Goal: Task Accomplishment & Management: Complete application form

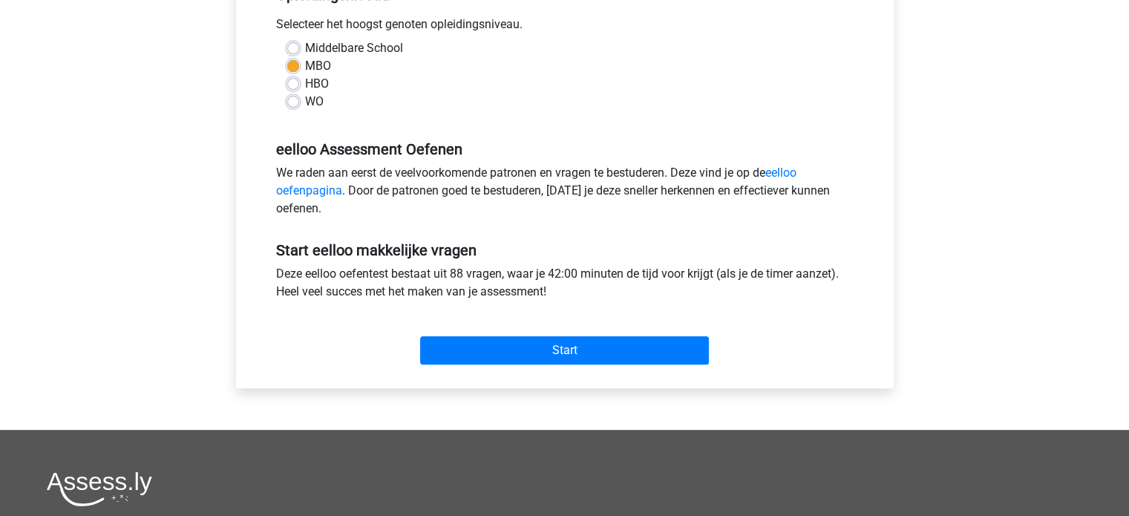
scroll to position [297, 0]
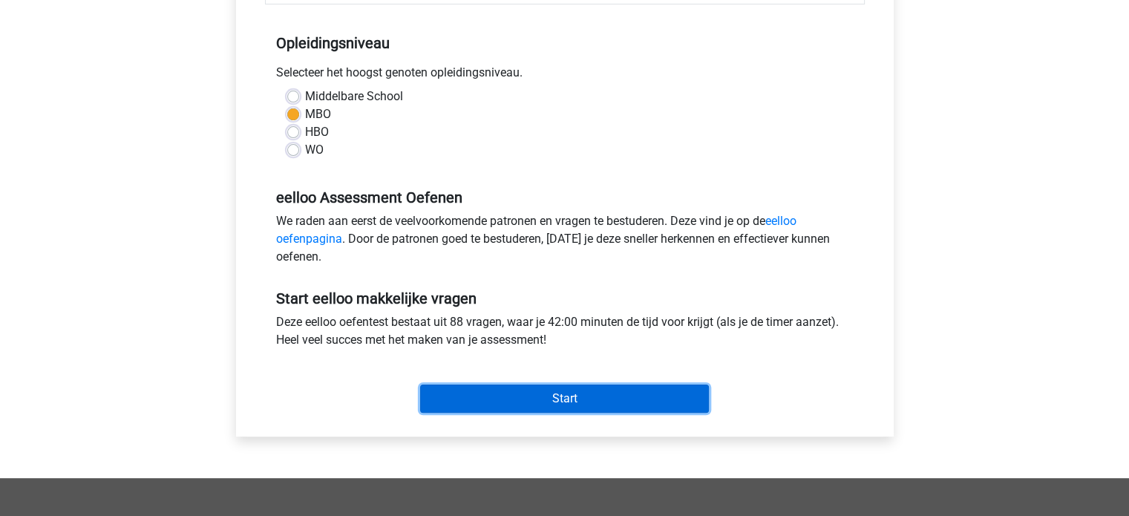
click at [532, 393] on input "Start" at bounding box center [564, 399] width 289 height 28
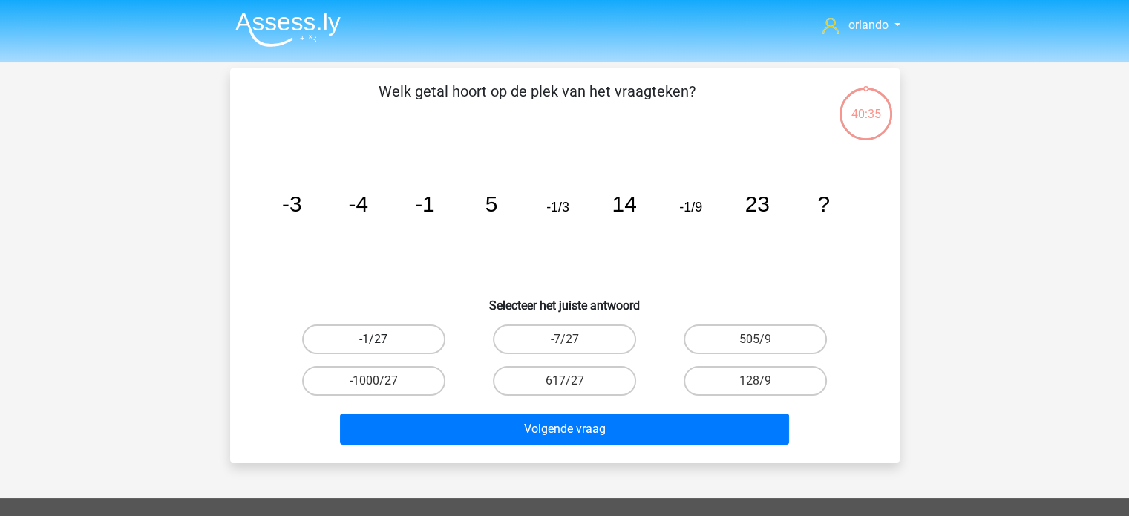
click at [382, 335] on label "-1/27" at bounding box center [373, 339] width 143 height 30
click at [382, 339] on input "-1/27" at bounding box center [378, 344] width 10 height 10
radio input "true"
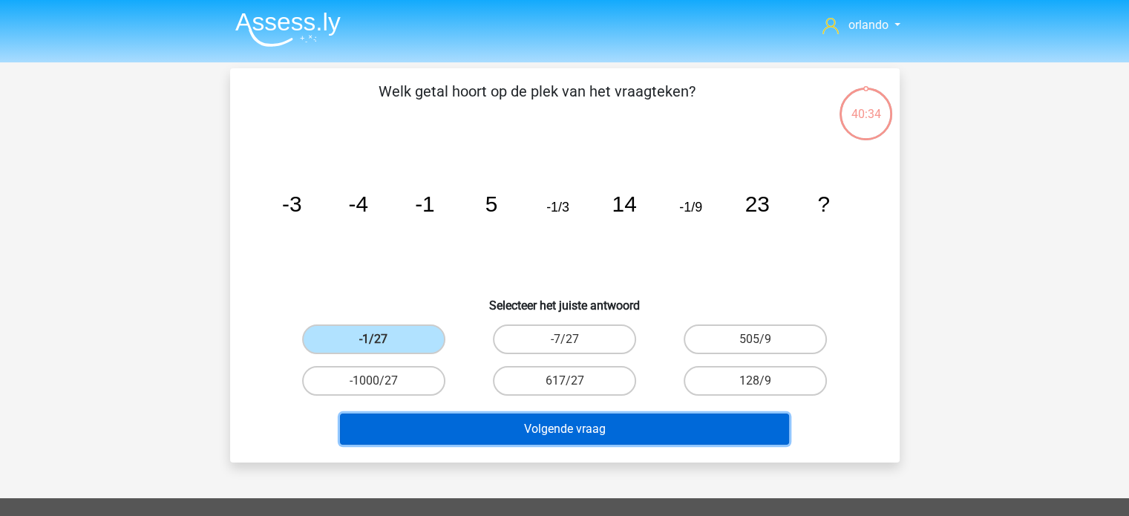
click at [550, 425] on button "Volgende vraag" at bounding box center [564, 429] width 449 height 31
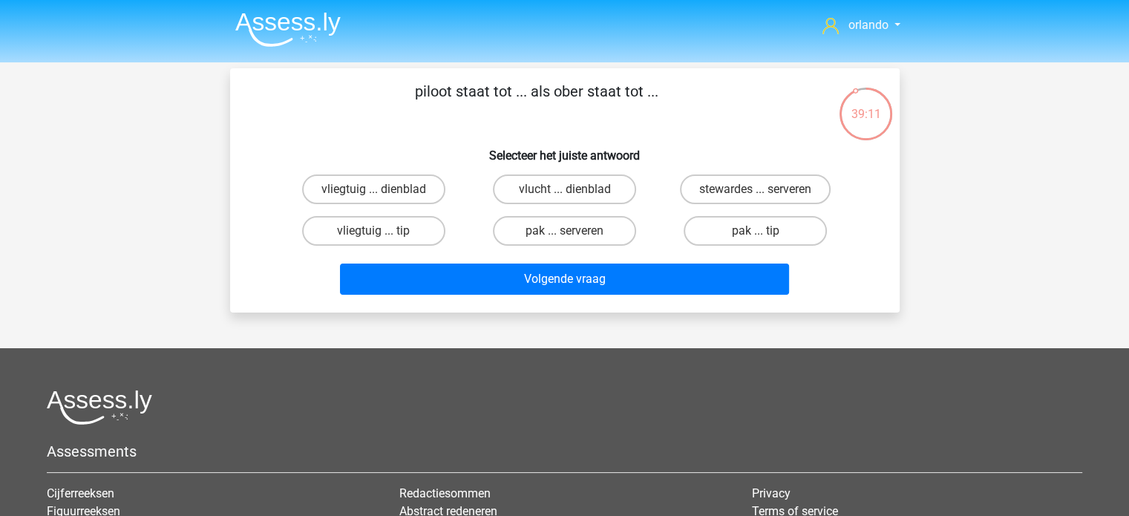
click at [573, 190] on input "vlucht ... dienblad" at bounding box center [569, 194] width 10 height 10
radio input "true"
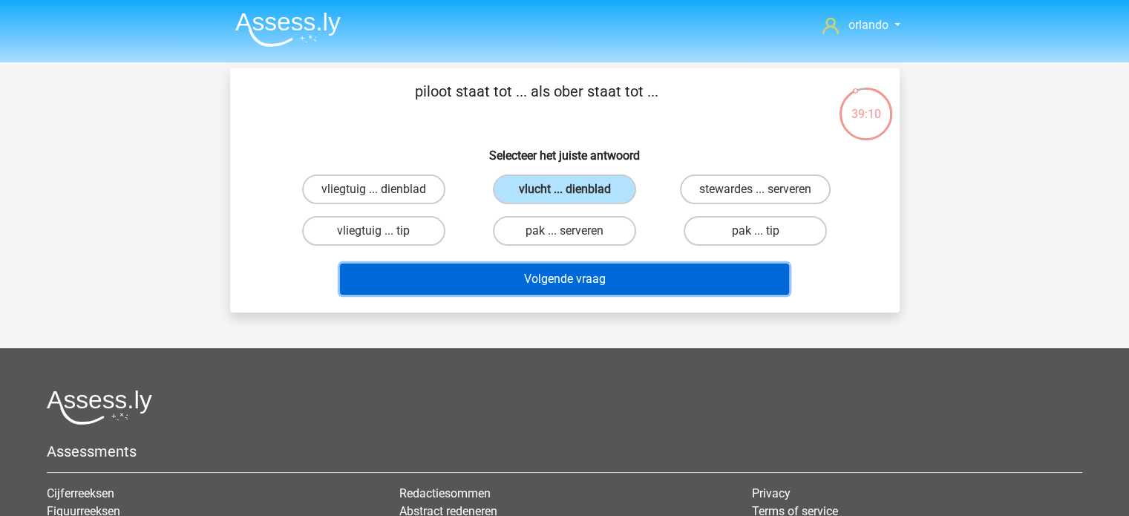
click at [580, 289] on button "Volgende vraag" at bounding box center [564, 279] width 449 height 31
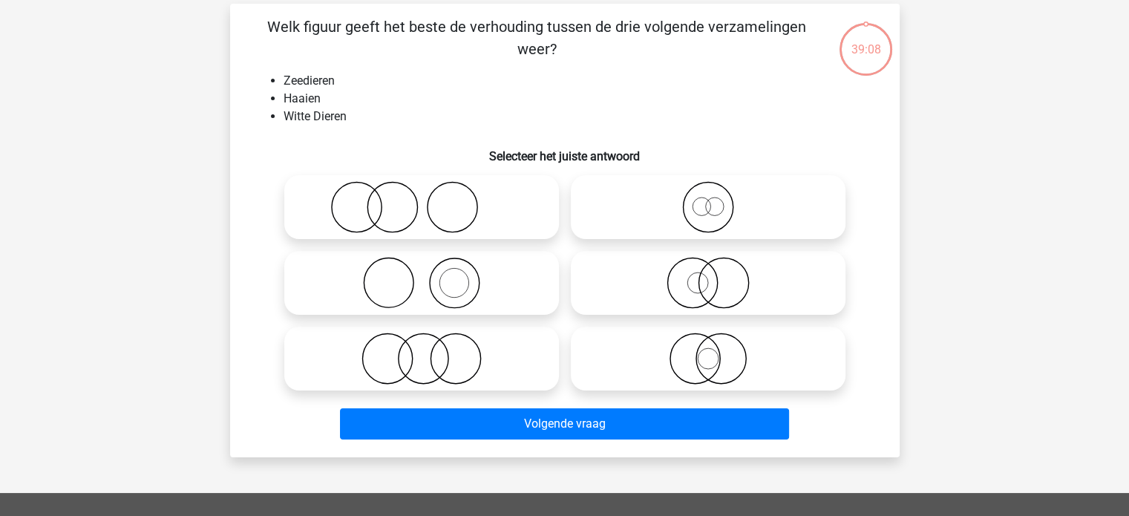
scroll to position [68, 0]
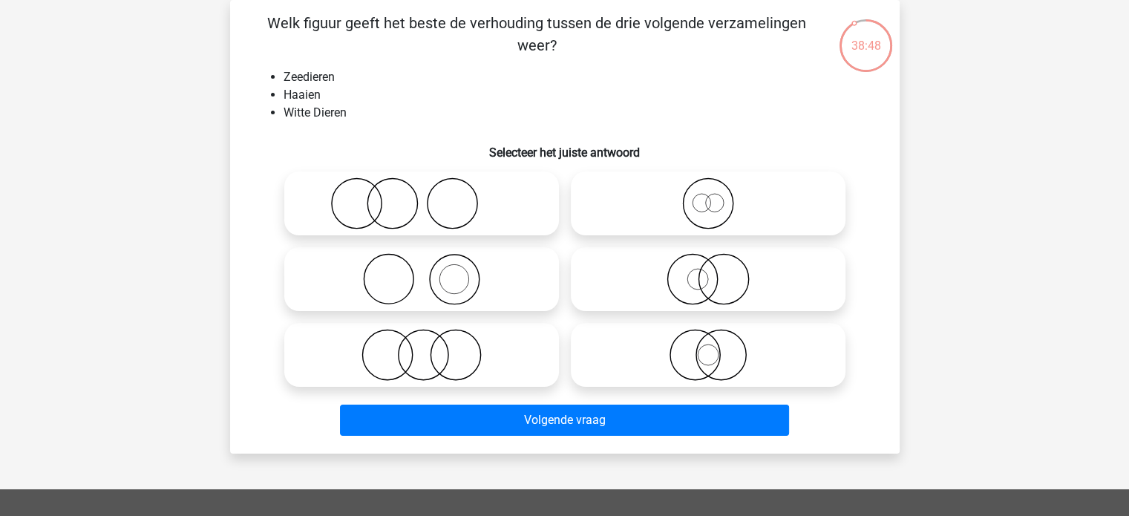
click at [690, 284] on icon at bounding box center [708, 279] width 263 height 52
click at [708, 272] on input "radio" at bounding box center [713, 267] width 10 height 10
radio input "true"
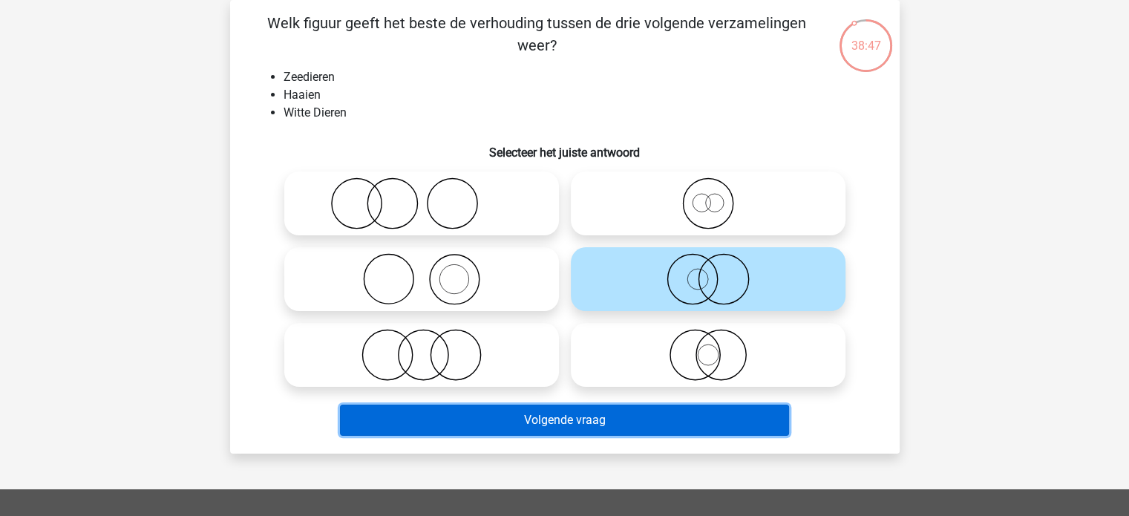
click at [587, 428] on button "Volgende vraag" at bounding box center [564, 420] width 449 height 31
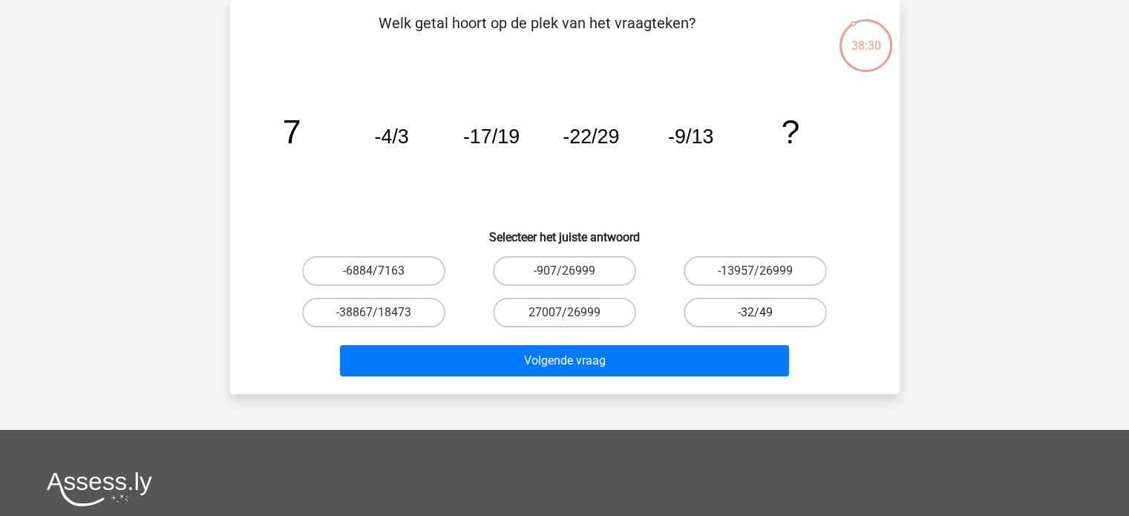
click at [745, 299] on label "-32/49" at bounding box center [755, 313] width 143 height 30
click at [756, 313] on input "-32/49" at bounding box center [761, 318] width 10 height 10
radio input "true"
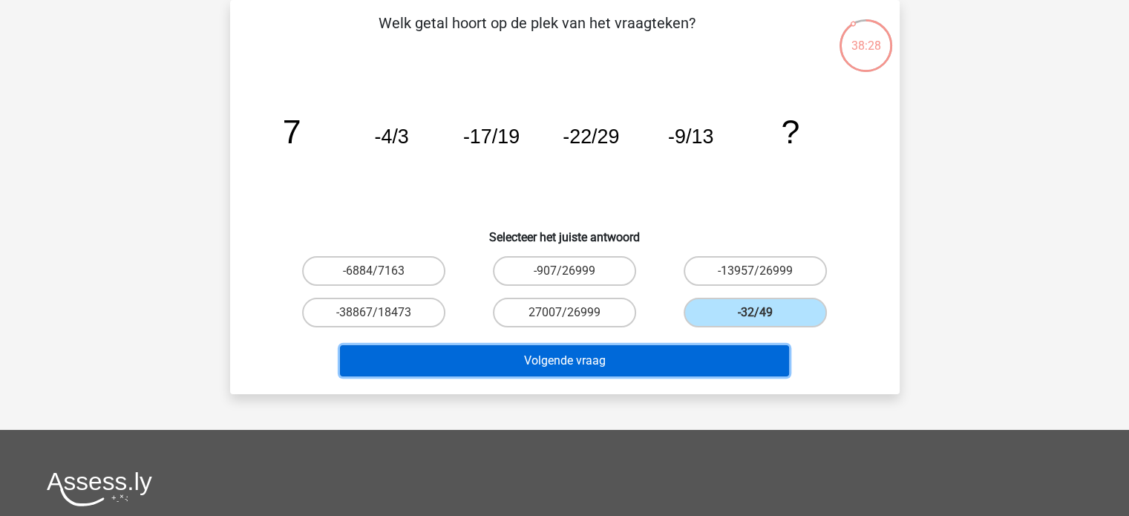
click at [547, 359] on button "Volgende vraag" at bounding box center [564, 360] width 449 height 31
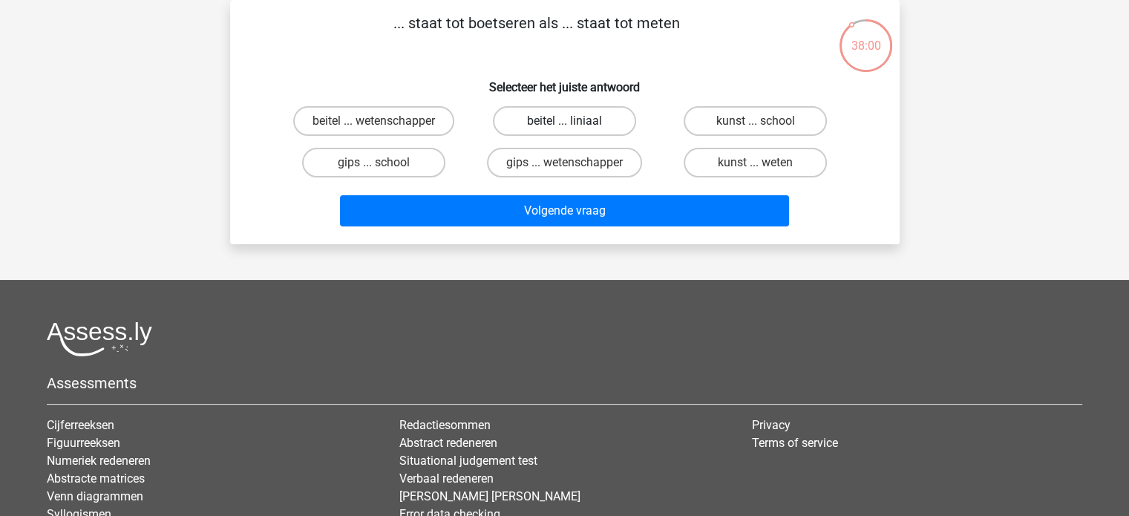
click at [573, 119] on label "beitel ... liniaal" at bounding box center [564, 121] width 143 height 30
click at [573, 121] on input "beitel ... liniaal" at bounding box center [569, 126] width 10 height 10
radio input "true"
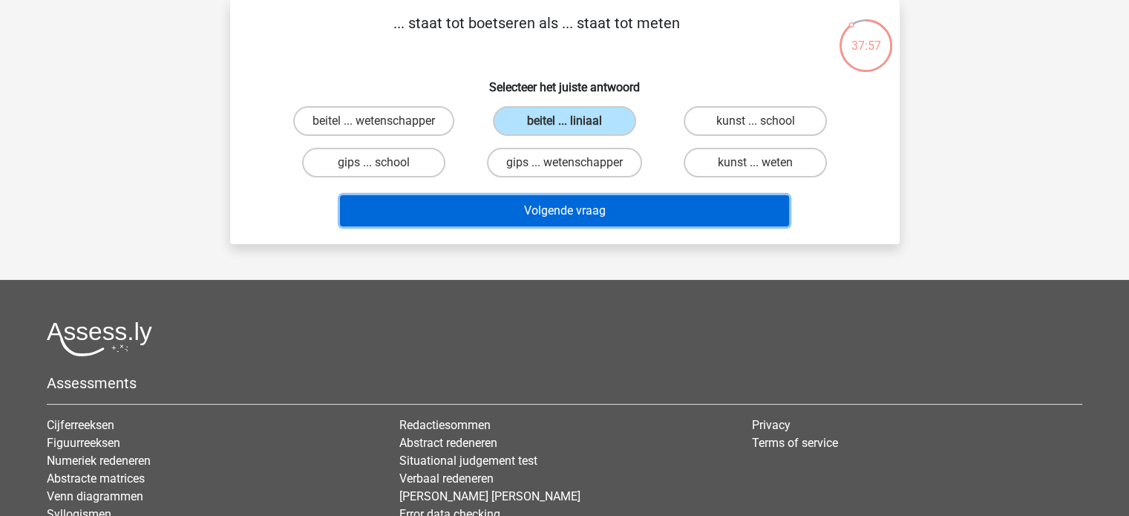
click at [575, 208] on button "Volgende vraag" at bounding box center [564, 210] width 449 height 31
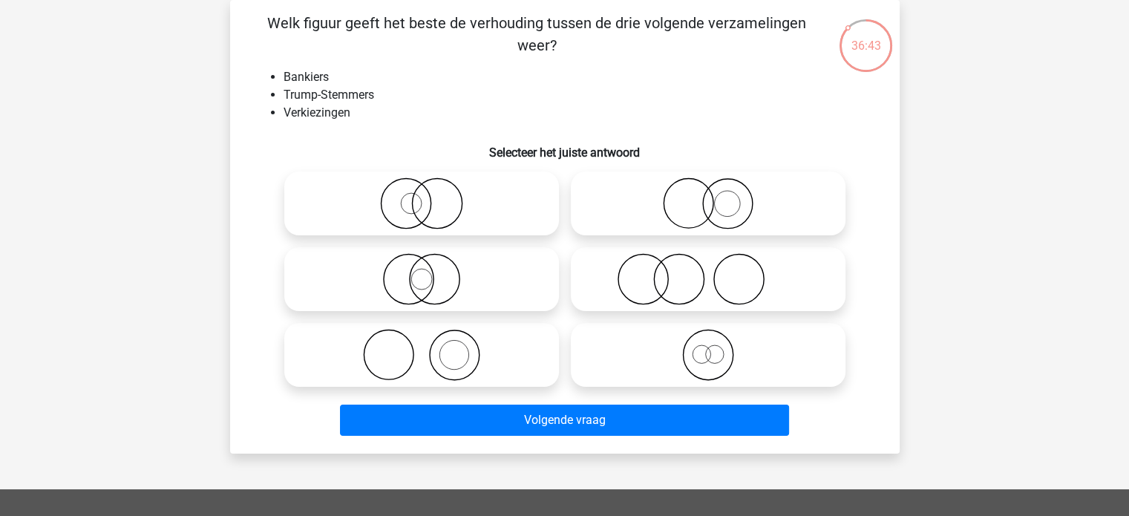
click at [701, 283] on icon at bounding box center [708, 279] width 263 height 52
click at [708, 272] on input "radio" at bounding box center [713, 267] width 10 height 10
radio input "true"
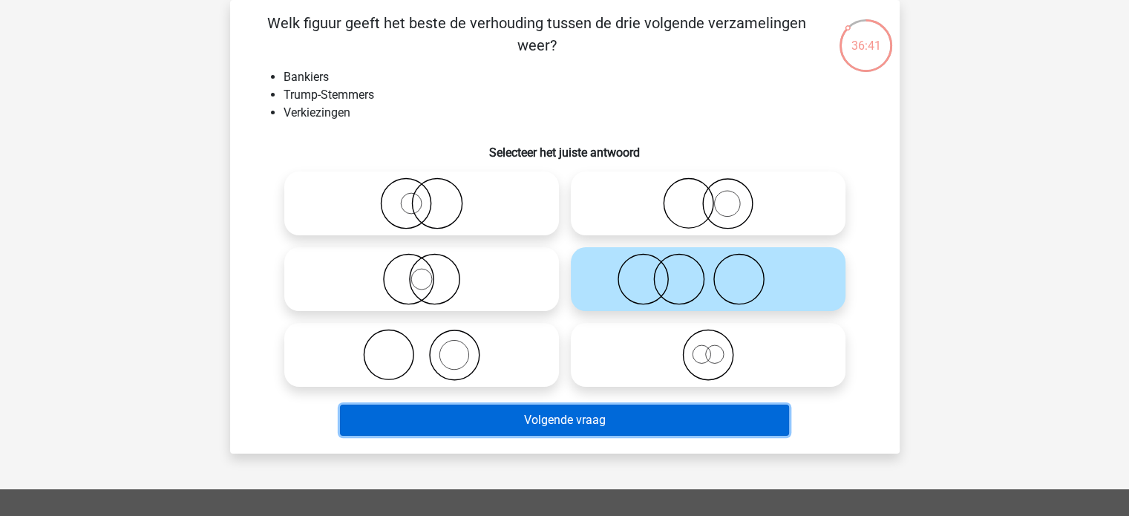
click at [593, 418] on button "Volgende vraag" at bounding box center [564, 420] width 449 height 31
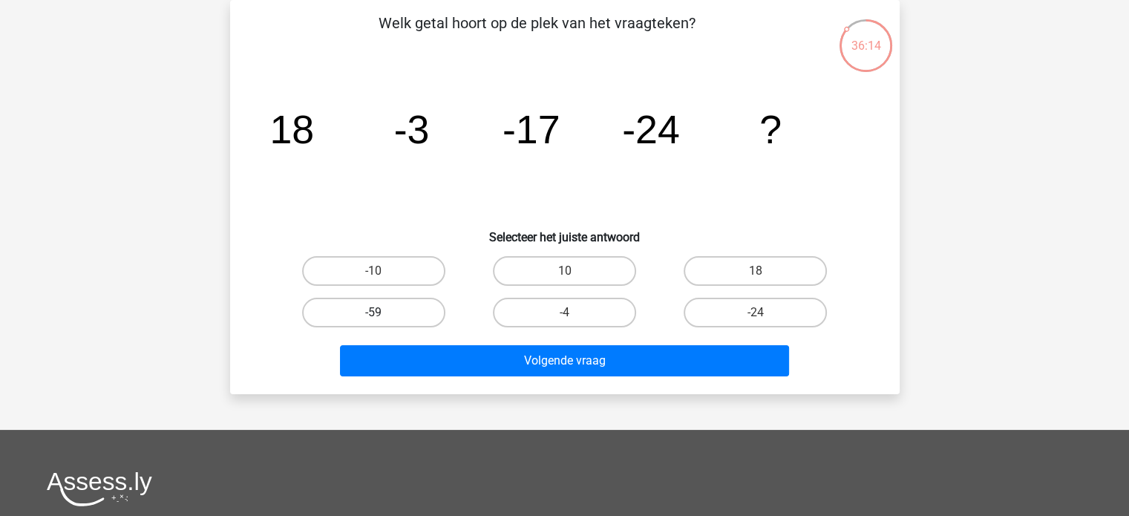
click at [395, 317] on label "-59" at bounding box center [373, 313] width 143 height 30
click at [383, 317] on input "-59" at bounding box center [378, 318] width 10 height 10
radio input "true"
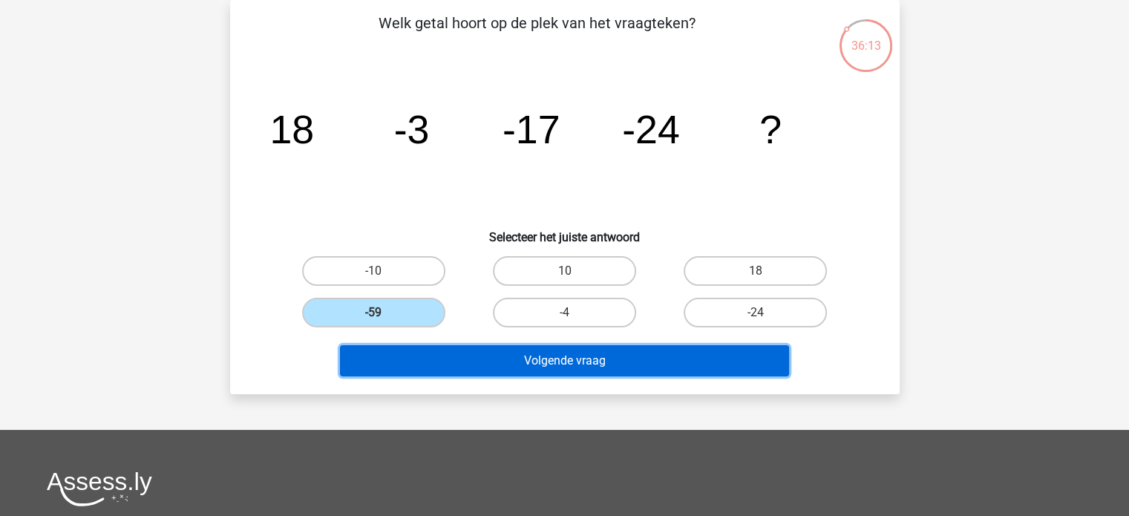
click at [596, 375] on div "Volgende vraag" at bounding box center [564, 363] width 573 height 37
click at [572, 366] on button "Volgende vraag" at bounding box center [564, 360] width 449 height 31
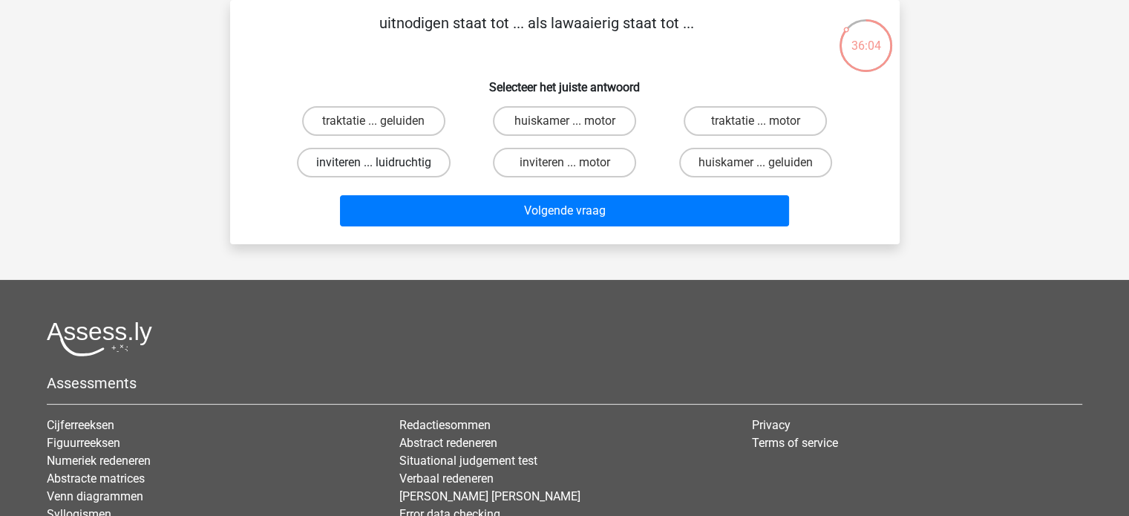
click at [398, 151] on label "inviteren ... luidruchtig" at bounding box center [374, 163] width 154 height 30
click at [383, 163] on input "inviteren ... luidruchtig" at bounding box center [378, 168] width 10 height 10
radio input "true"
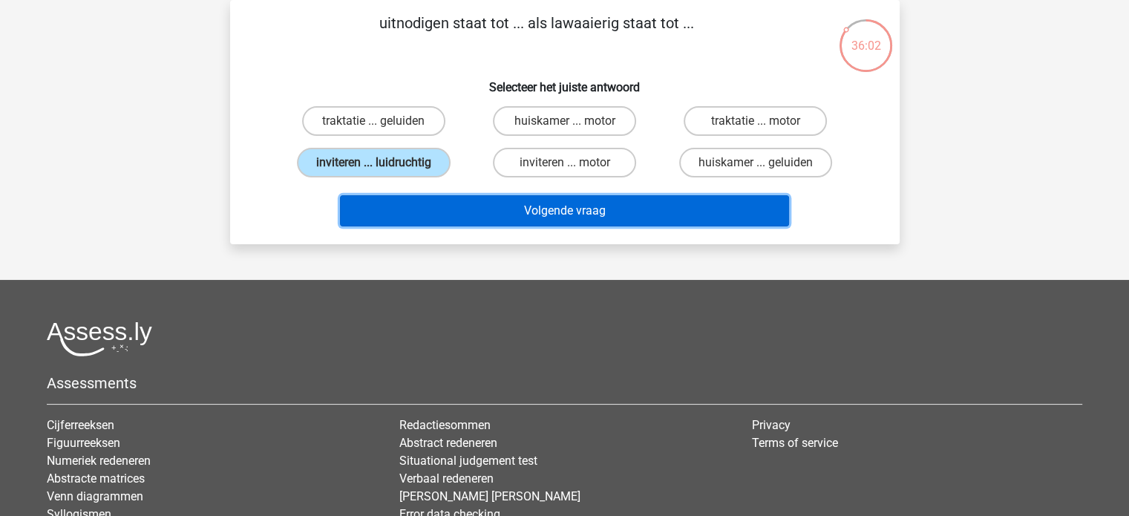
click at [562, 210] on button "Volgende vraag" at bounding box center [564, 210] width 449 height 31
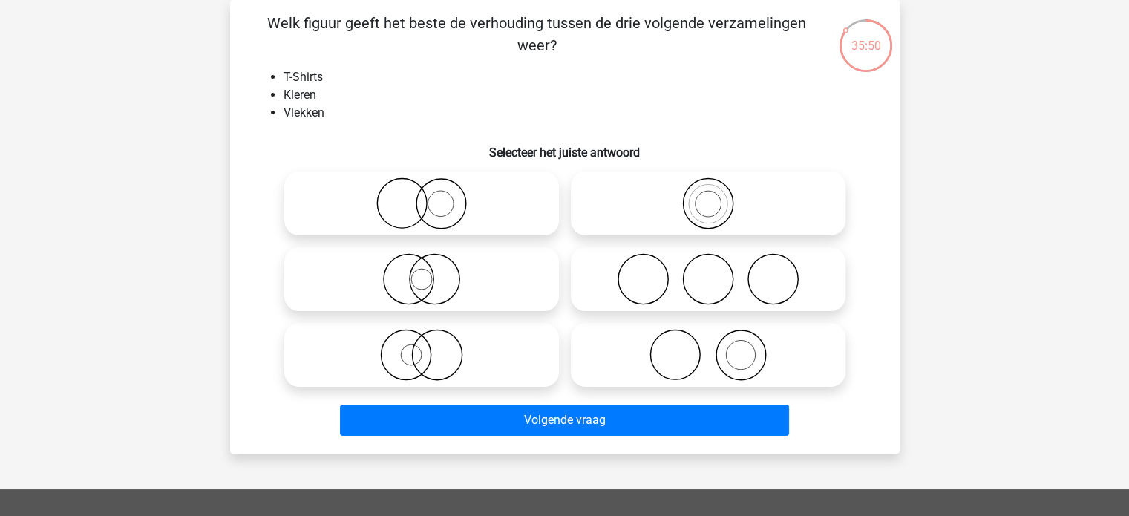
click at [683, 355] on icon at bounding box center [708, 355] width 263 height 52
click at [708, 347] on input "radio" at bounding box center [713, 343] width 10 height 10
radio input "true"
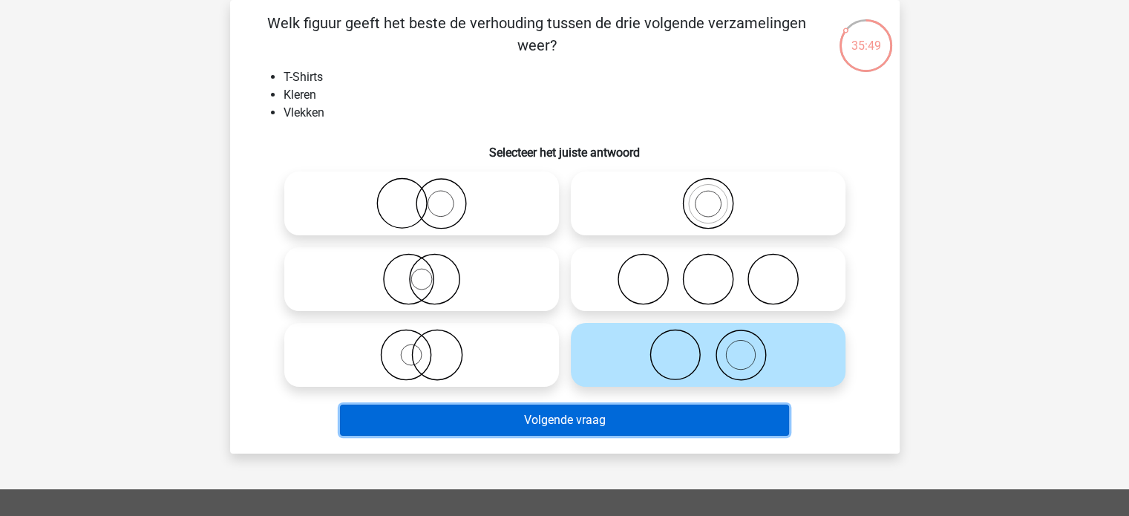
click at [569, 419] on button "Volgende vraag" at bounding box center [564, 420] width 449 height 31
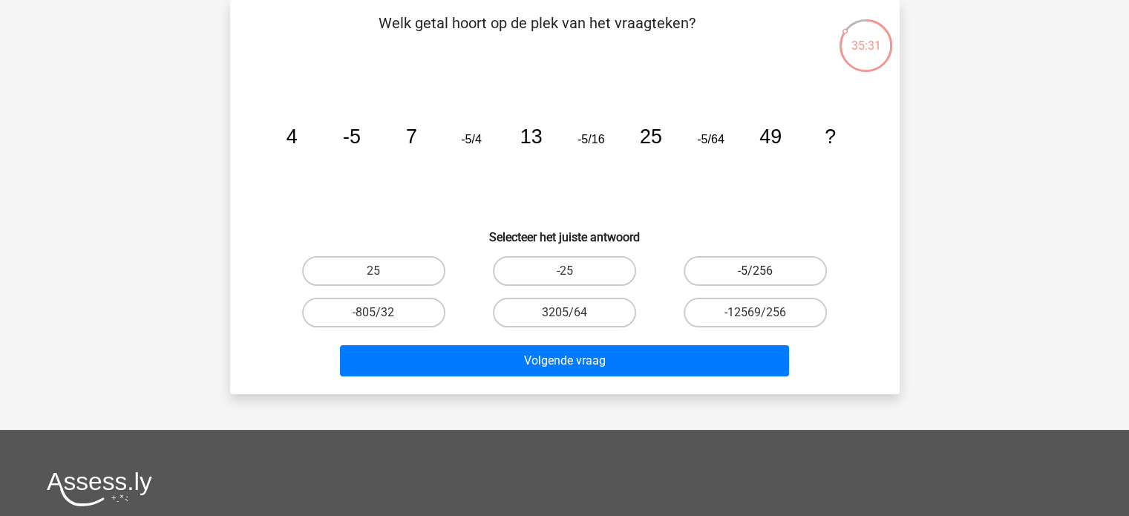
click at [766, 270] on label "-5/256" at bounding box center [755, 271] width 143 height 30
click at [765, 271] on input "-5/256" at bounding box center [761, 276] width 10 height 10
radio input "true"
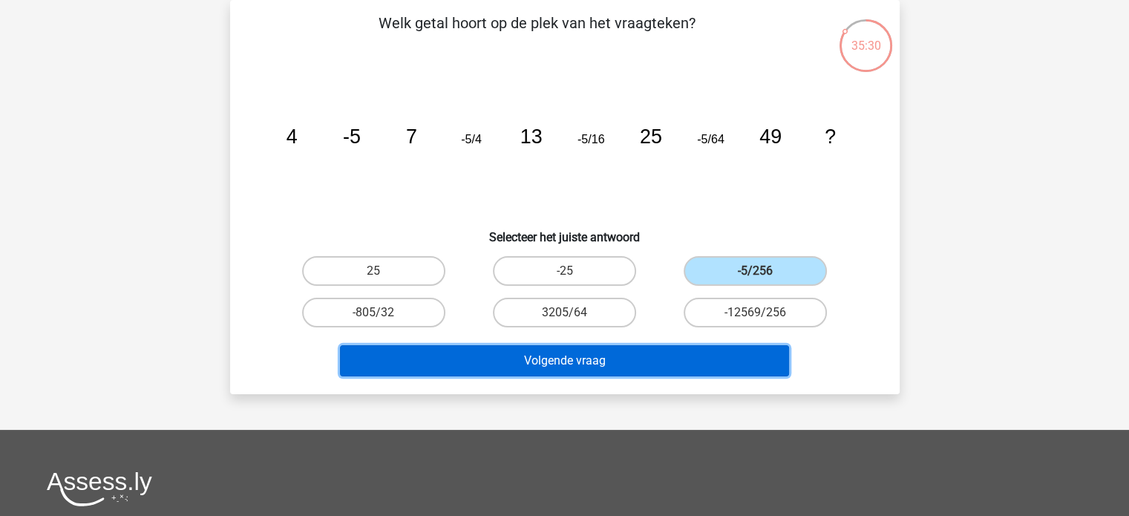
click at [595, 371] on button "Volgende vraag" at bounding box center [564, 360] width 449 height 31
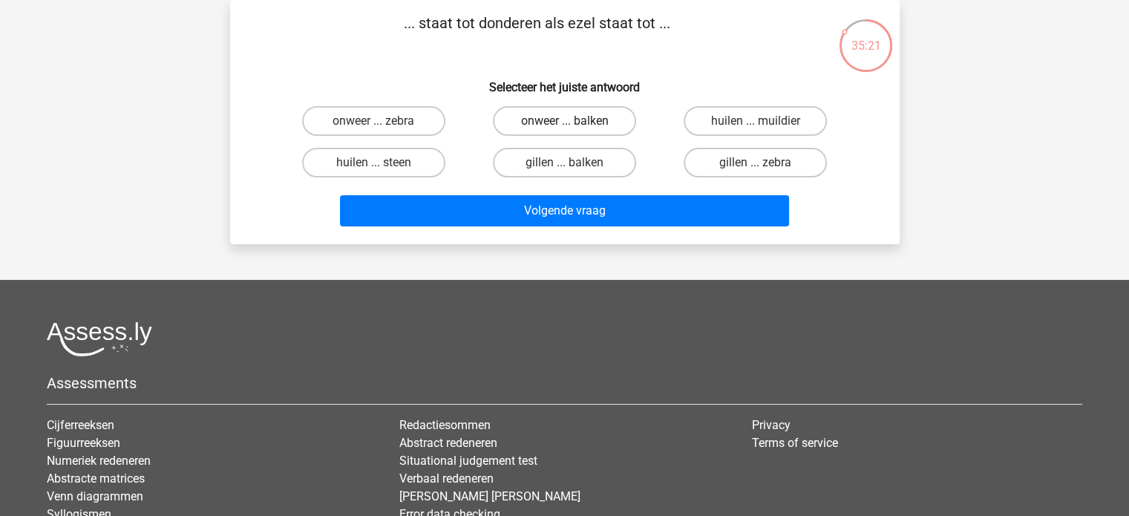
click at [558, 125] on label "onweer ... balken" at bounding box center [564, 121] width 143 height 30
click at [564, 125] on input "onweer ... balken" at bounding box center [569, 126] width 10 height 10
radio input "true"
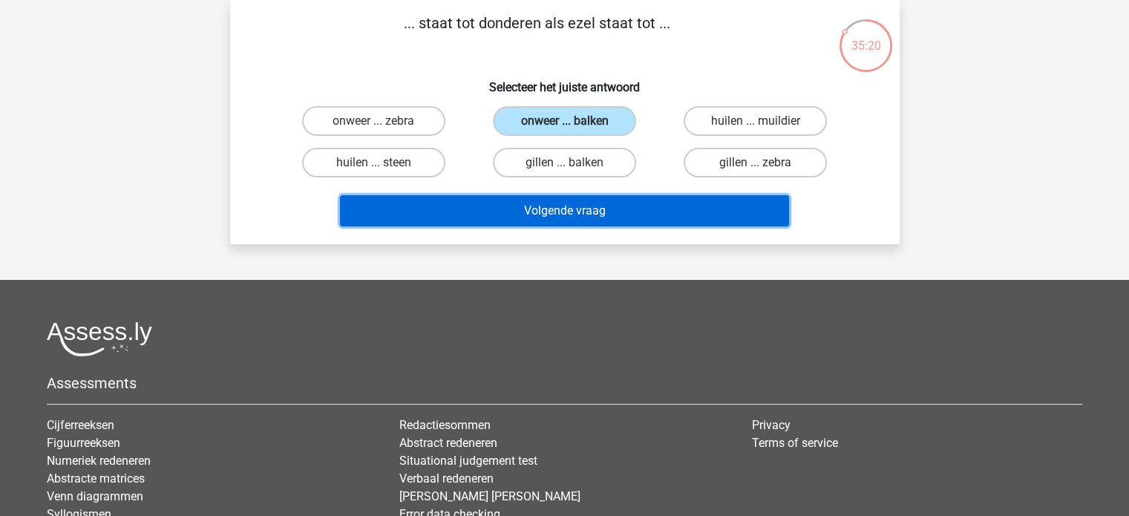
click at [572, 213] on button "Volgende vraag" at bounding box center [564, 210] width 449 height 31
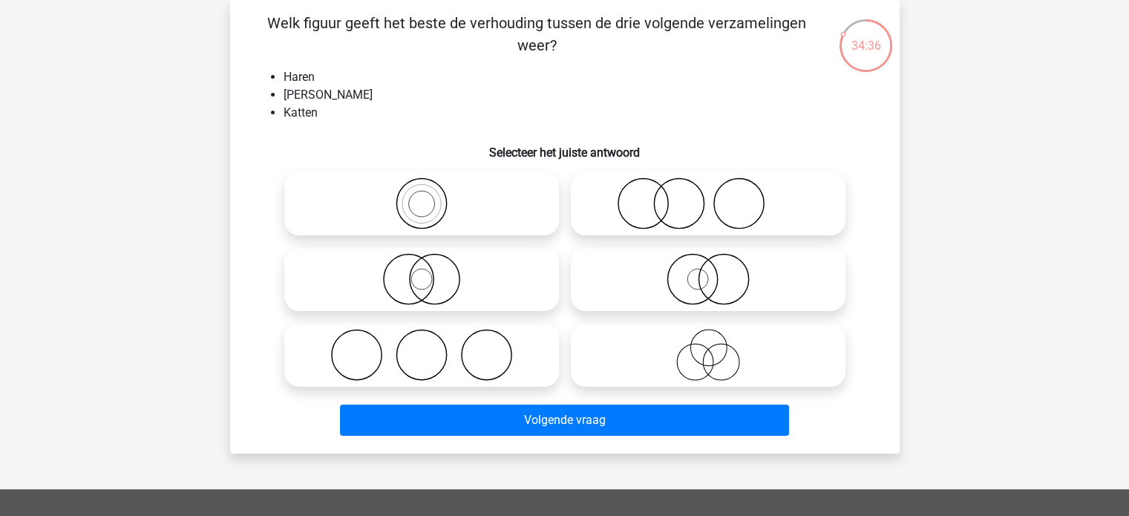
click at [679, 205] on icon at bounding box center [708, 203] width 263 height 52
click at [708, 196] on input "radio" at bounding box center [713, 191] width 10 height 10
radio input "true"
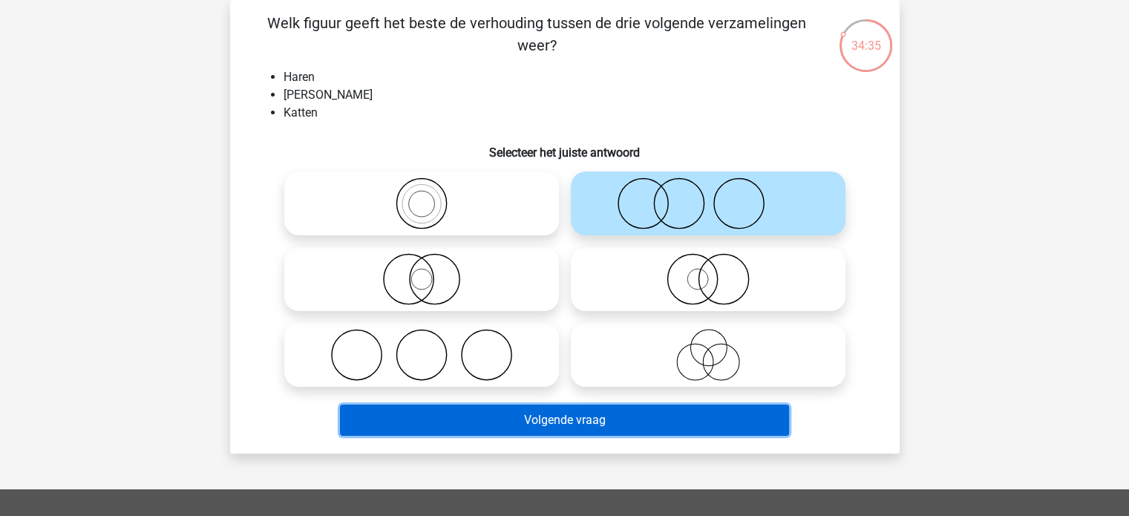
click at [540, 417] on button "Volgende vraag" at bounding box center [564, 420] width 449 height 31
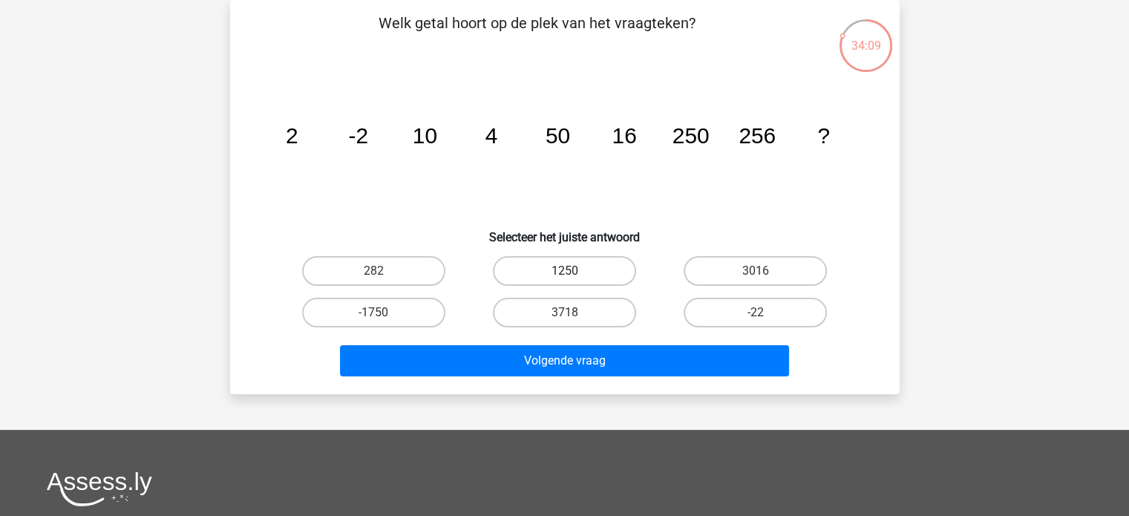
click at [564, 264] on label "1250" at bounding box center [564, 271] width 143 height 30
click at [564, 271] on input "1250" at bounding box center [569, 276] width 10 height 10
radio input "true"
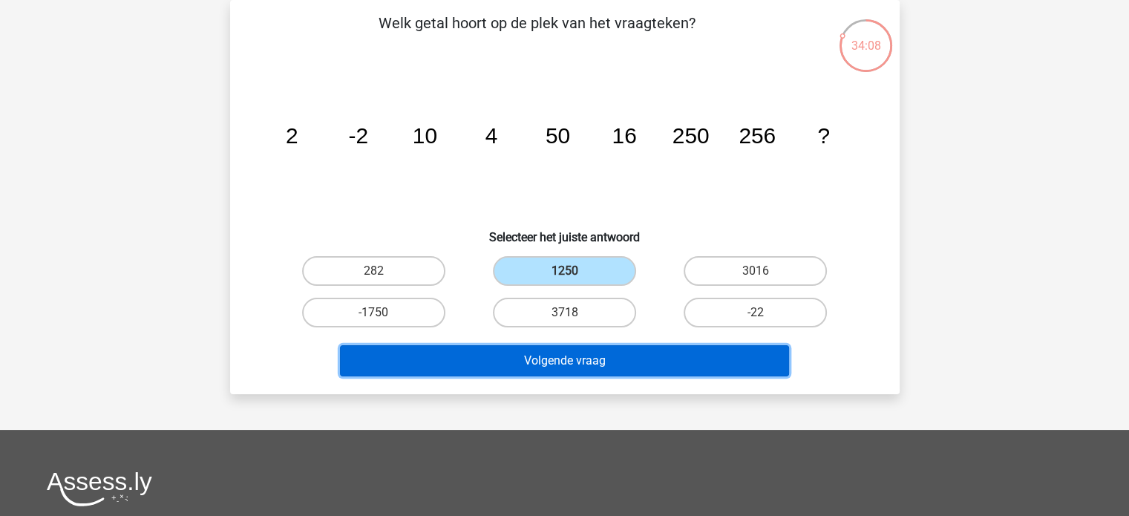
click at [554, 362] on button "Volgende vraag" at bounding box center [564, 360] width 449 height 31
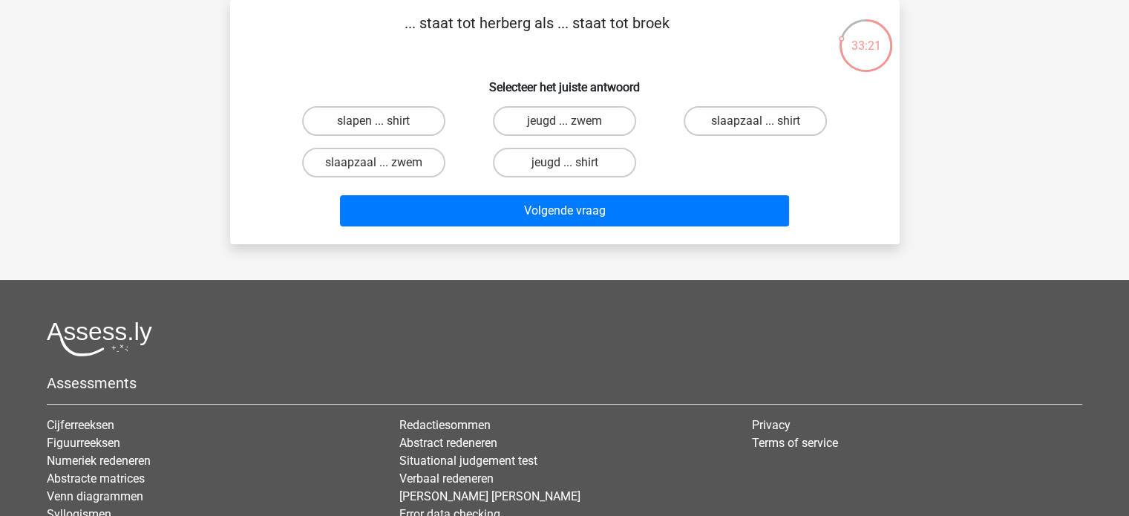
click at [383, 124] on input "slapen ... shirt" at bounding box center [378, 126] width 10 height 10
radio input "true"
click at [748, 123] on label "slaapzaal ... shirt" at bounding box center [755, 121] width 143 height 30
click at [756, 123] on input "slaapzaal ... shirt" at bounding box center [761, 126] width 10 height 10
radio input "true"
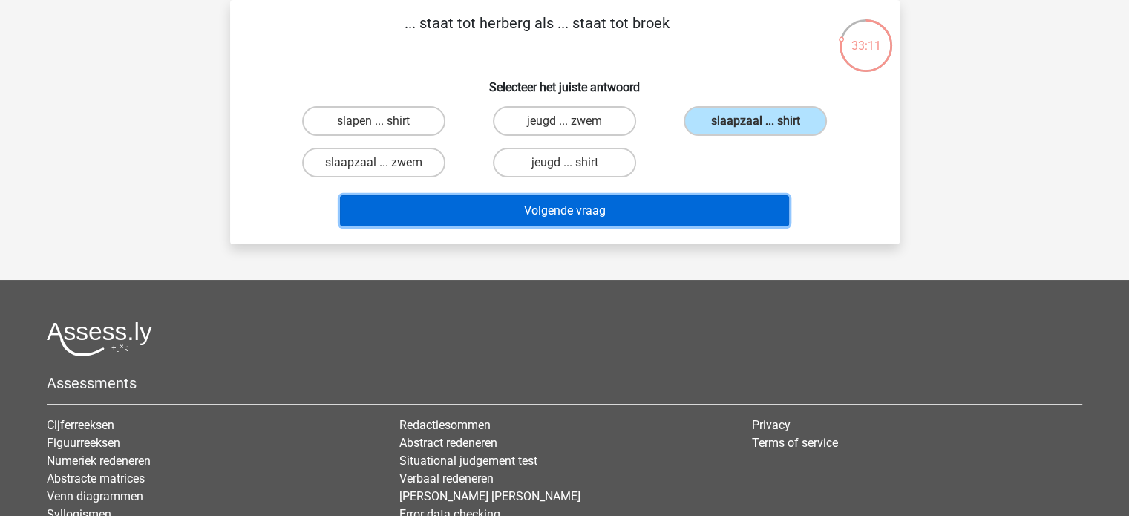
click at [569, 223] on button "Volgende vraag" at bounding box center [564, 210] width 449 height 31
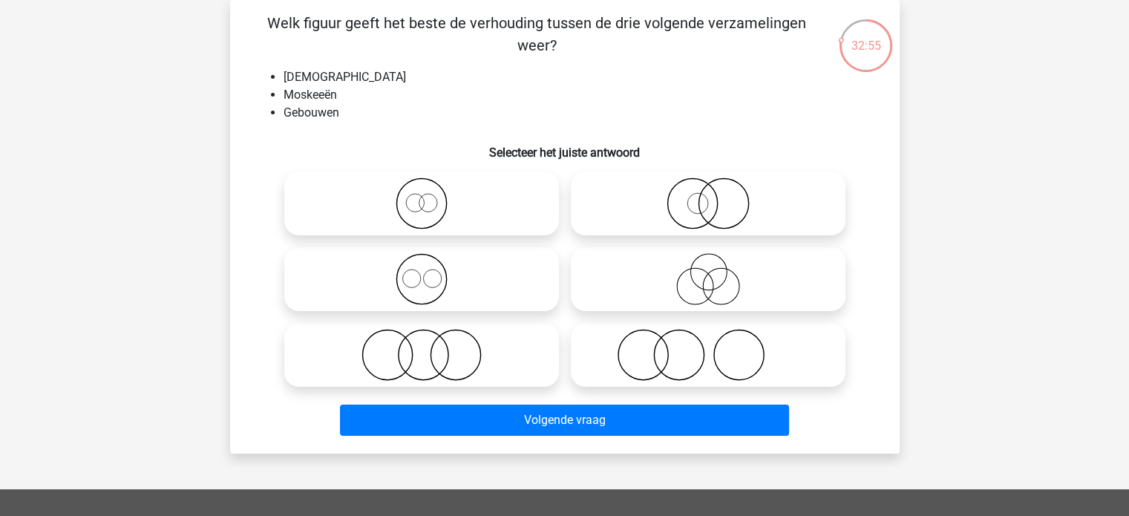
click at [419, 285] on icon at bounding box center [421, 279] width 263 height 52
click at [422, 272] on input "radio" at bounding box center [427, 267] width 10 height 10
radio input "true"
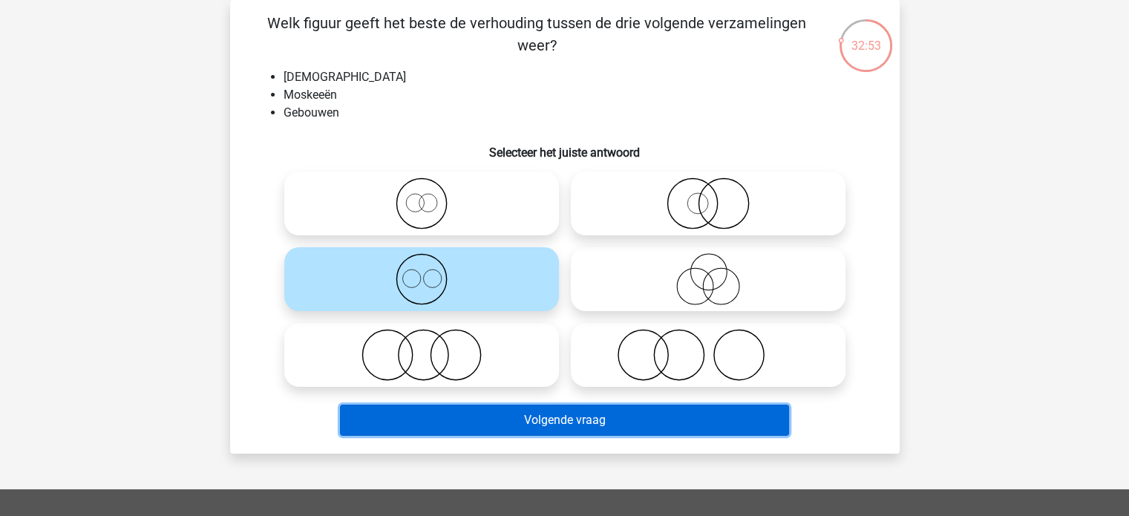
click at [607, 431] on button "Volgende vraag" at bounding box center [564, 420] width 449 height 31
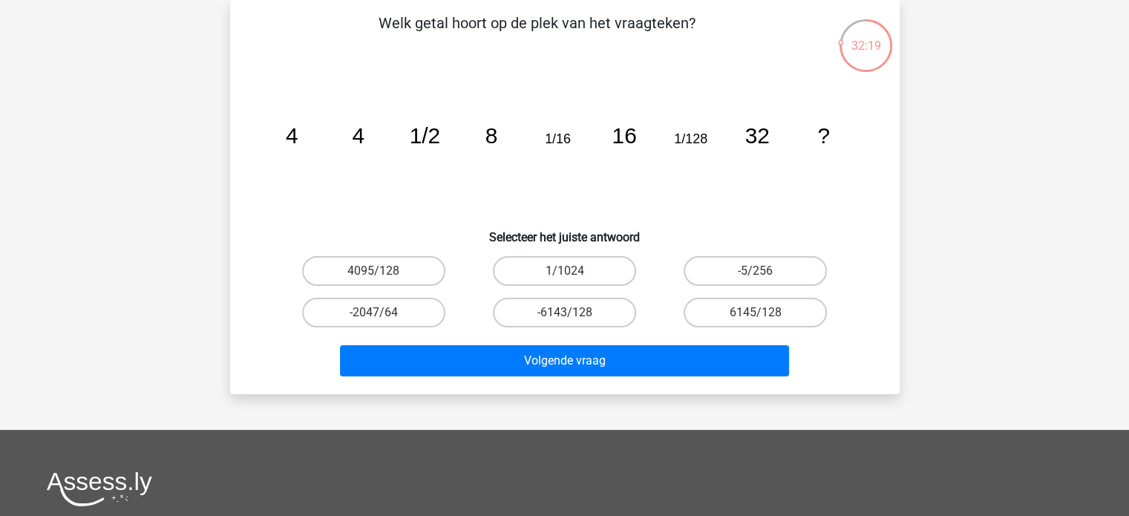
click at [572, 276] on input "1/1024" at bounding box center [569, 276] width 10 height 10
radio input "true"
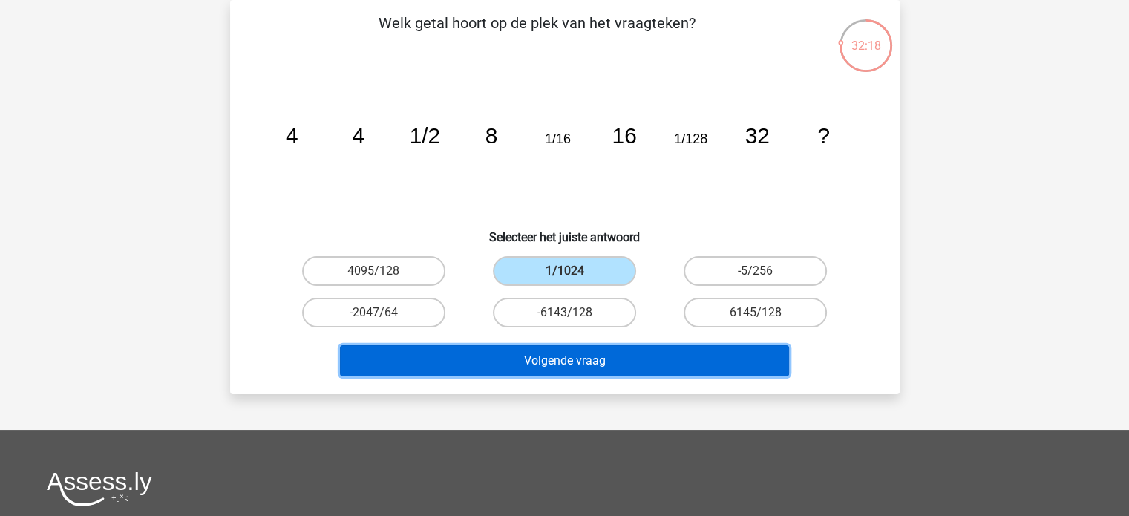
click at [561, 365] on button "Volgende vraag" at bounding box center [564, 360] width 449 height 31
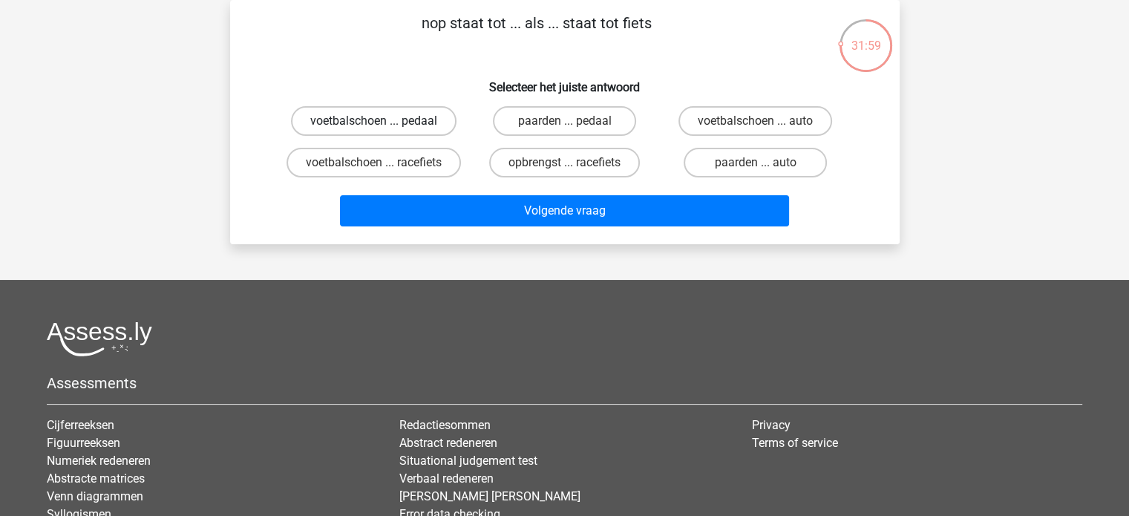
click at [404, 130] on label "voetbalschoen ... pedaal" at bounding box center [374, 121] width 166 height 30
click at [383, 130] on input "voetbalschoen ... pedaal" at bounding box center [378, 126] width 10 height 10
radio input "true"
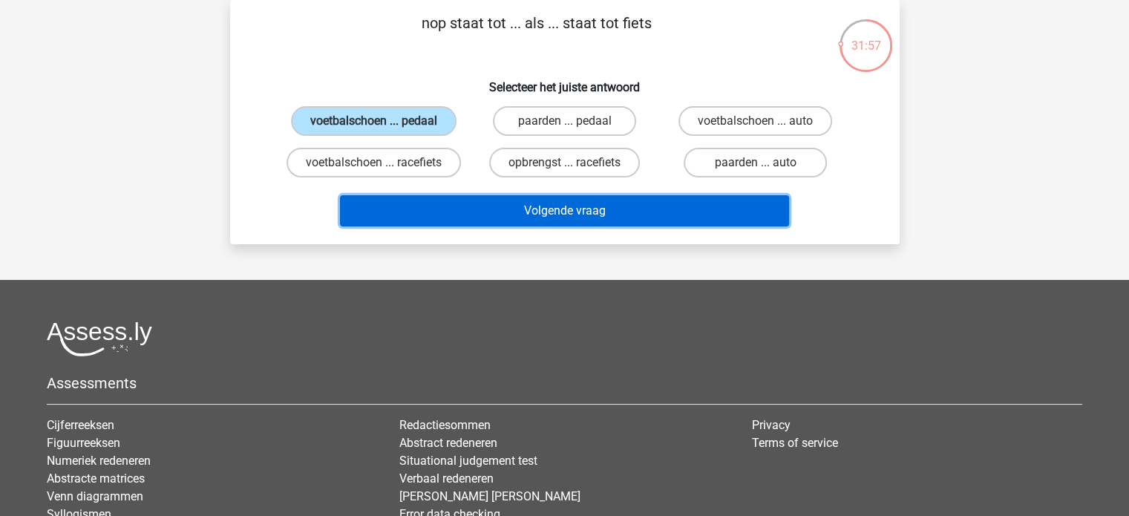
click at [545, 206] on button "Volgende vraag" at bounding box center [564, 210] width 449 height 31
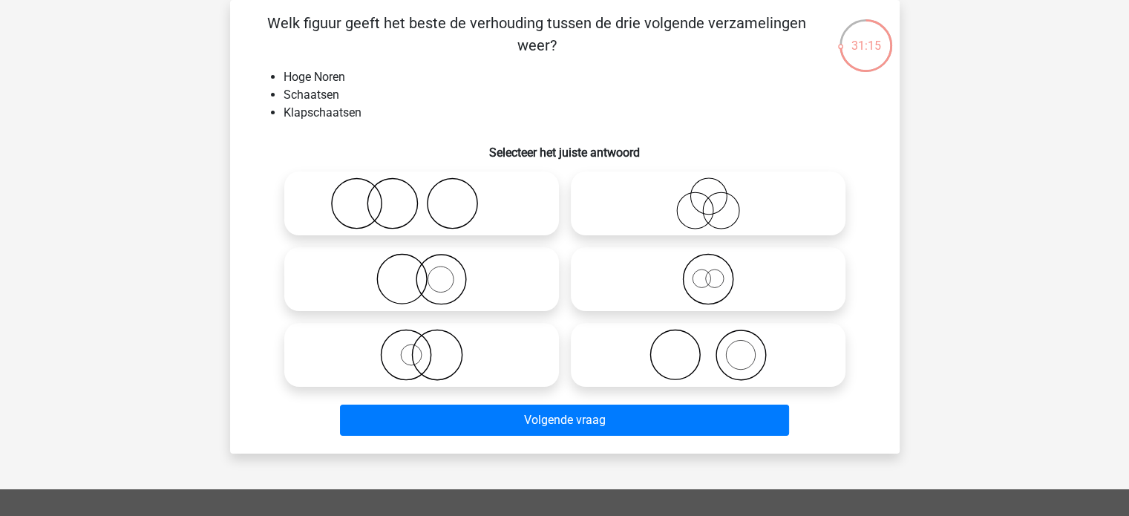
click at [716, 285] on icon at bounding box center [708, 279] width 263 height 52
click at [716, 272] on input "radio" at bounding box center [713, 267] width 10 height 10
radio input "true"
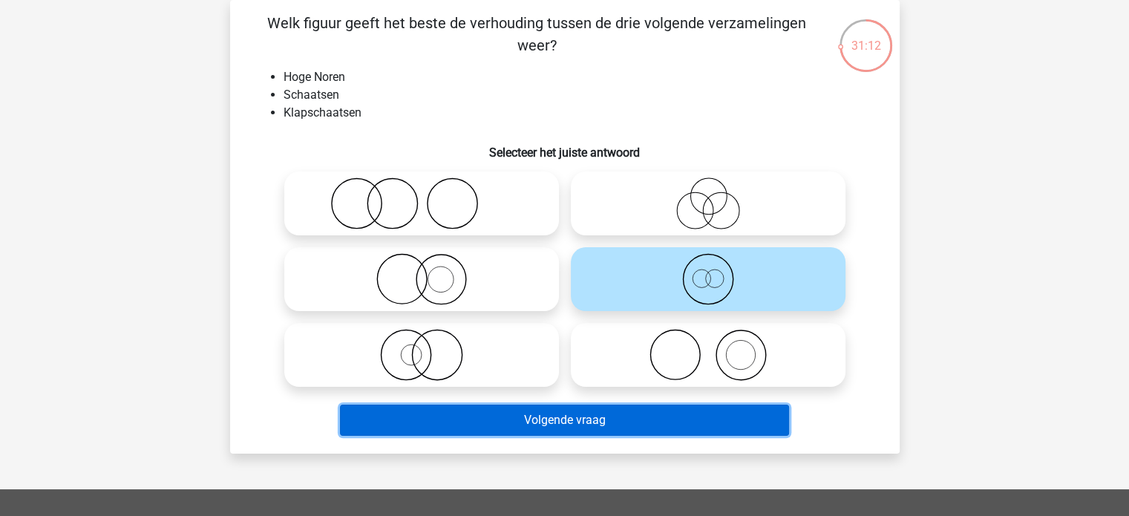
click at [578, 430] on button "Volgende vraag" at bounding box center [564, 420] width 449 height 31
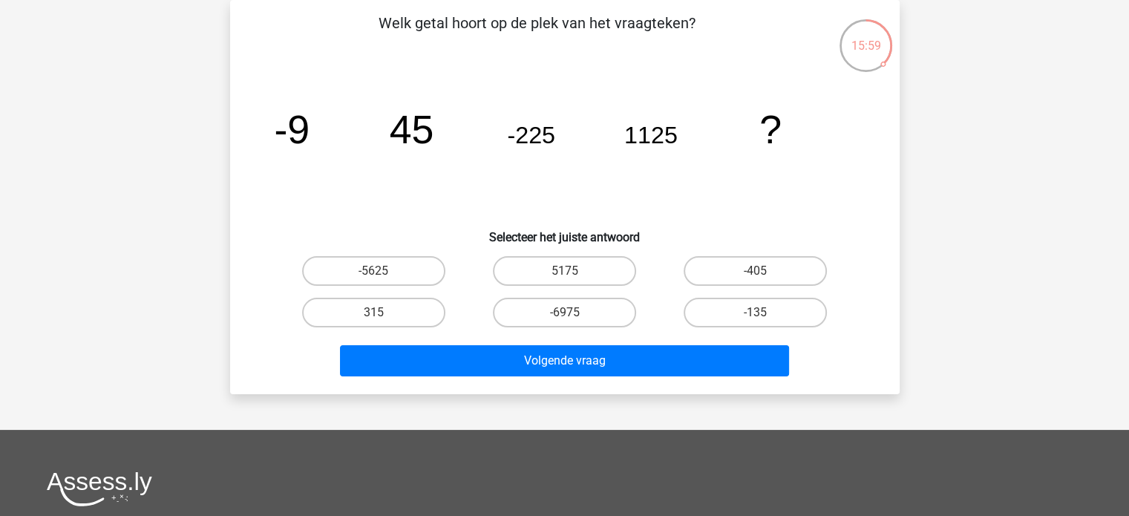
drag, startPoint x: 778, startPoint y: 149, endPoint x: 706, endPoint y: 186, distance: 81.0
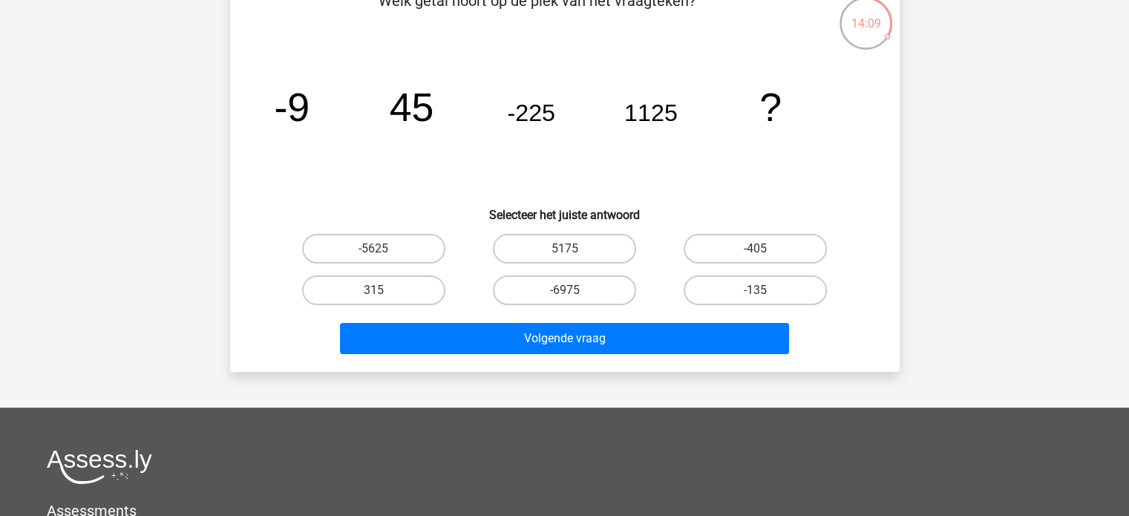
scroll to position [0, 0]
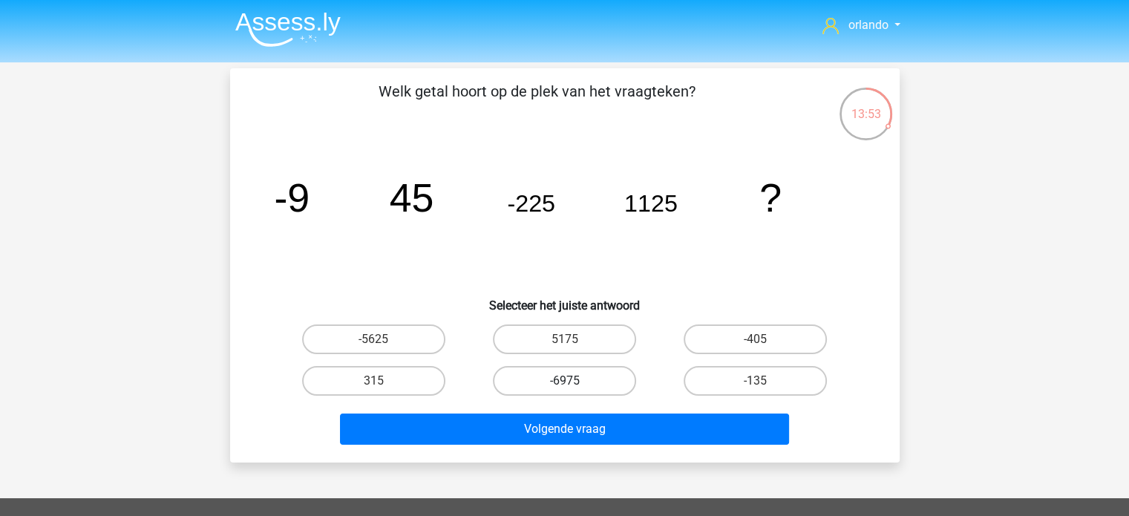
click at [577, 379] on label "-6975" at bounding box center [564, 381] width 143 height 30
click at [574, 381] on input "-6975" at bounding box center [569, 386] width 10 height 10
radio input "true"
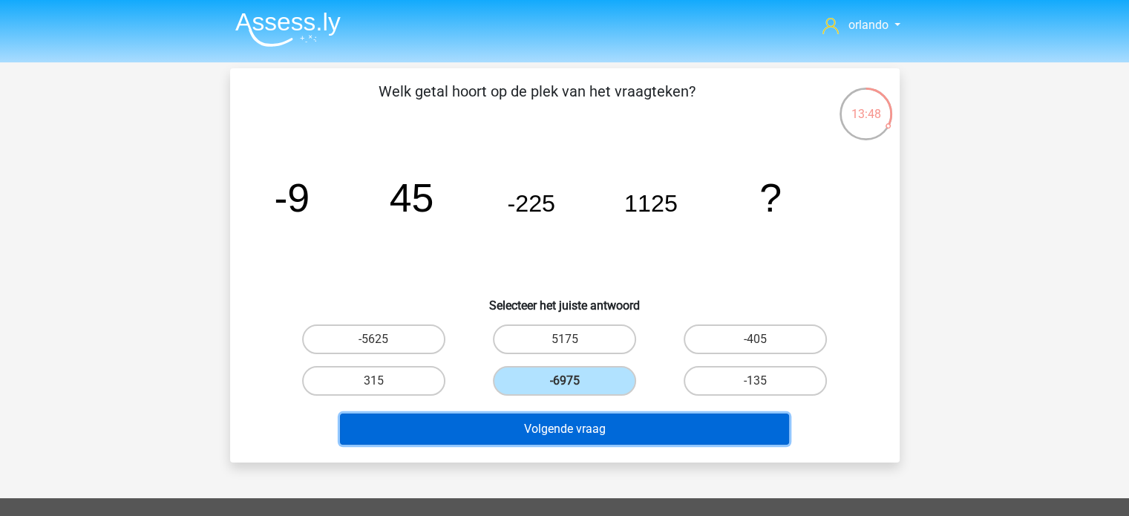
click at [566, 421] on button "Volgende vraag" at bounding box center [564, 429] width 449 height 31
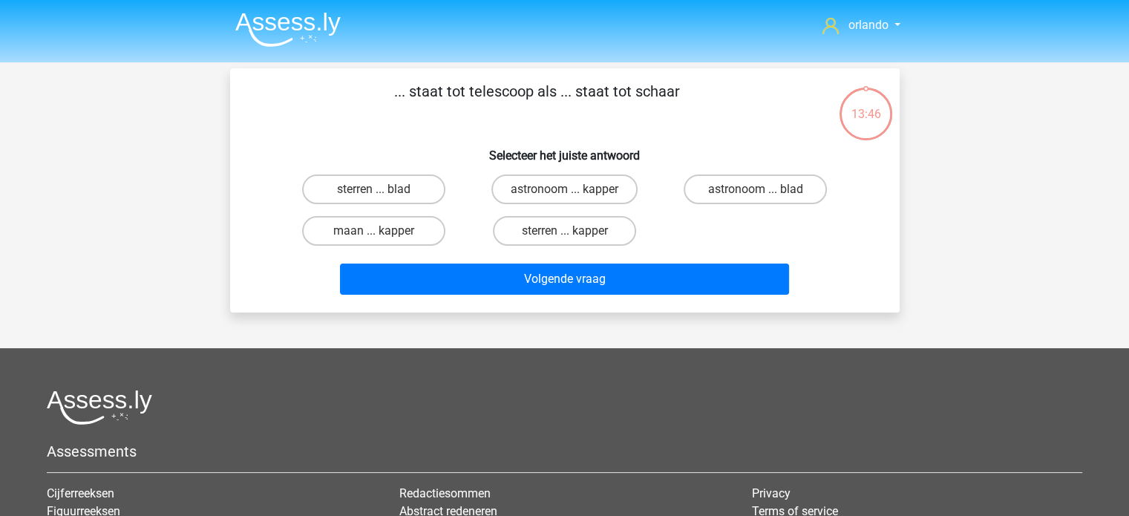
scroll to position [68, 0]
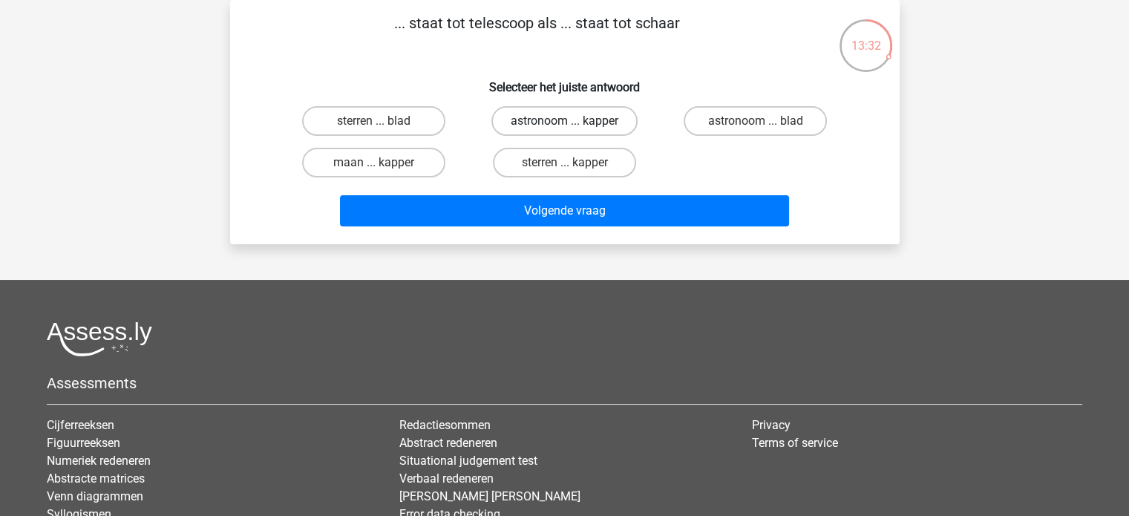
click at [558, 116] on label "astronoom ... kapper" at bounding box center [564, 121] width 146 height 30
click at [564, 121] on input "astronoom ... kapper" at bounding box center [569, 126] width 10 height 10
radio input "true"
click at [561, 231] on div "Volgende vraag" at bounding box center [564, 213] width 573 height 37
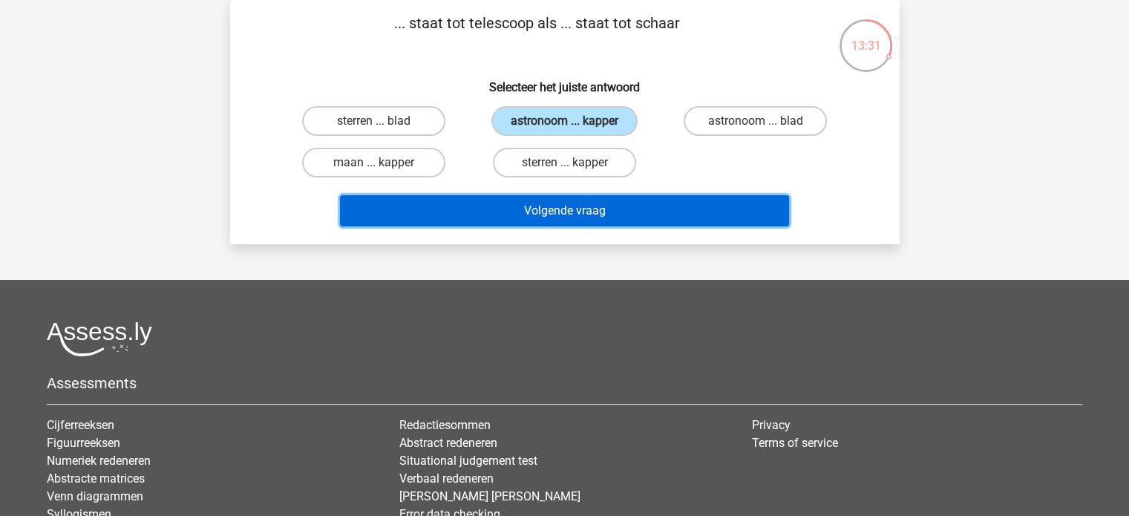
click at [561, 219] on button "Volgende vraag" at bounding box center [564, 210] width 449 height 31
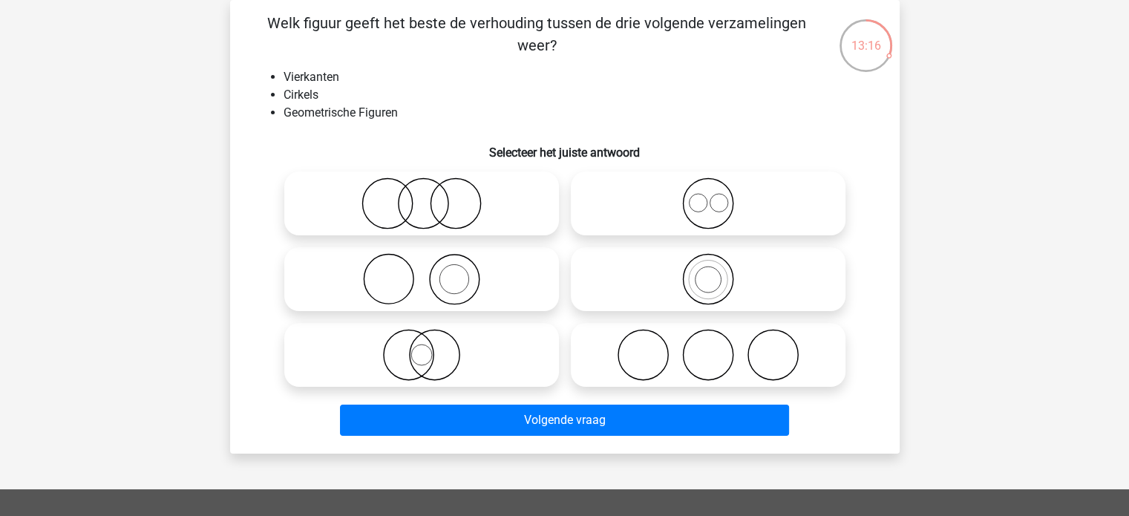
click at [618, 360] on icon at bounding box center [708, 355] width 263 height 52
click at [708, 347] on input "radio" at bounding box center [713, 343] width 10 height 10
radio input "true"
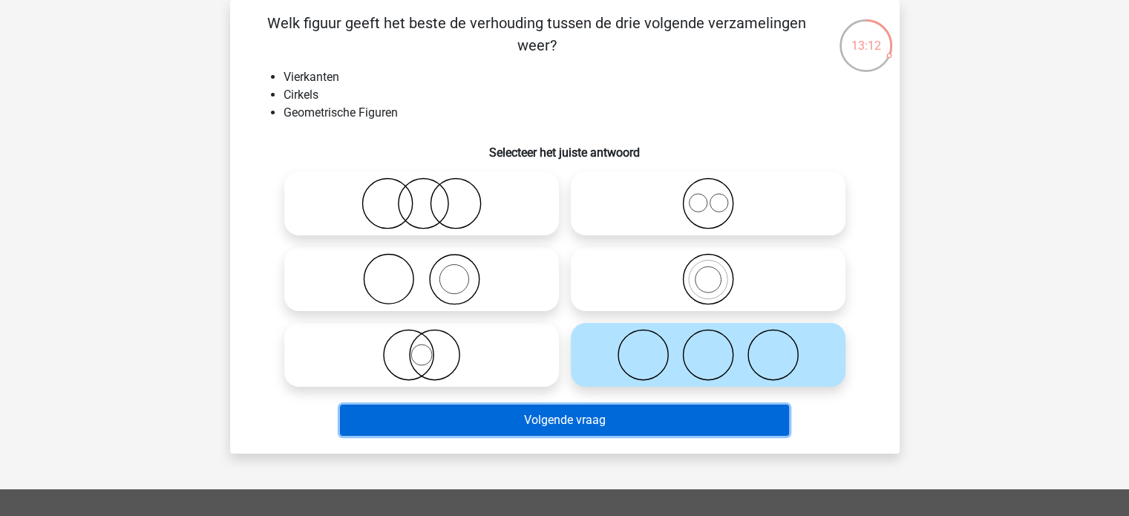
click at [550, 426] on button "Volgende vraag" at bounding box center [564, 420] width 449 height 31
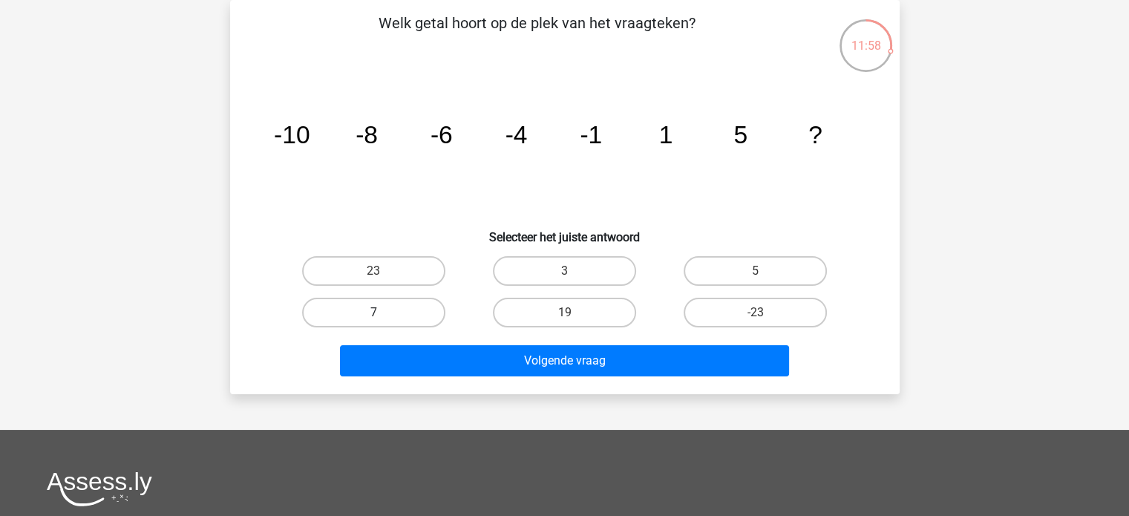
click at [381, 310] on label "7" at bounding box center [373, 313] width 143 height 30
click at [381, 313] on input "7" at bounding box center [378, 318] width 10 height 10
radio input "true"
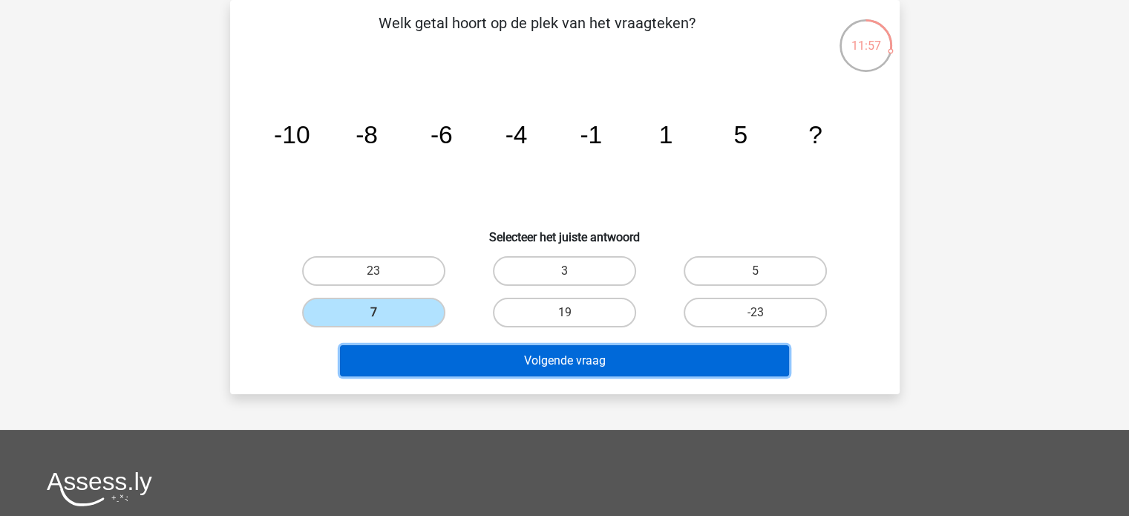
click at [578, 368] on button "Volgende vraag" at bounding box center [564, 360] width 449 height 31
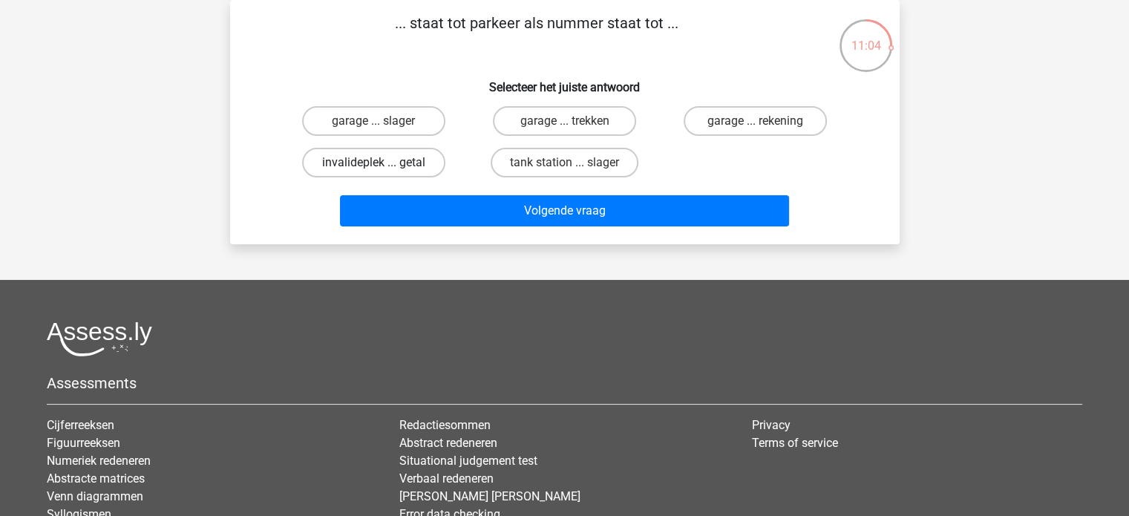
click at [402, 163] on label "invalideplek ... getal" at bounding box center [373, 163] width 143 height 30
click at [383, 163] on input "invalideplek ... getal" at bounding box center [378, 168] width 10 height 10
radio input "true"
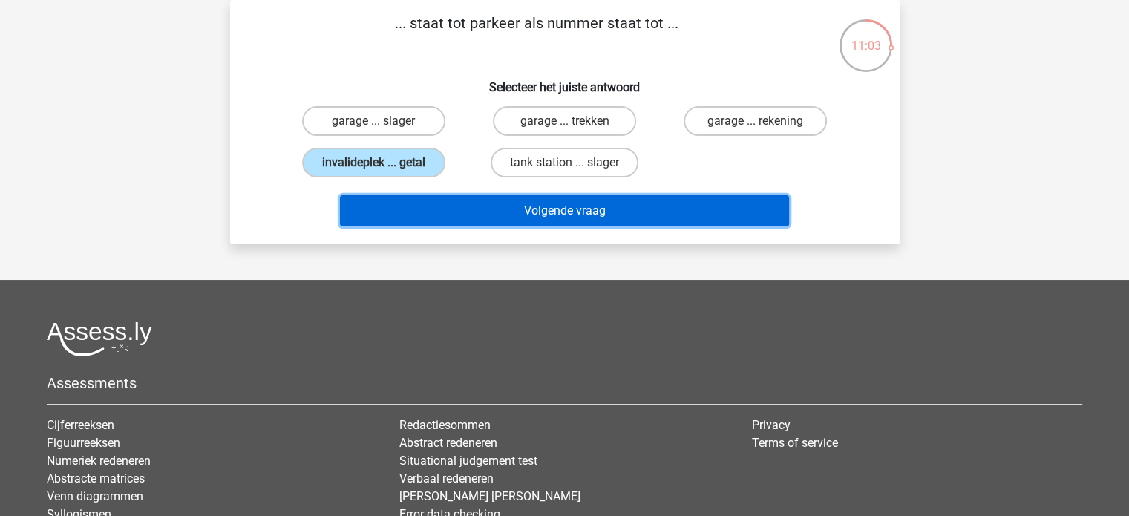
click at [534, 220] on button "Volgende vraag" at bounding box center [564, 210] width 449 height 31
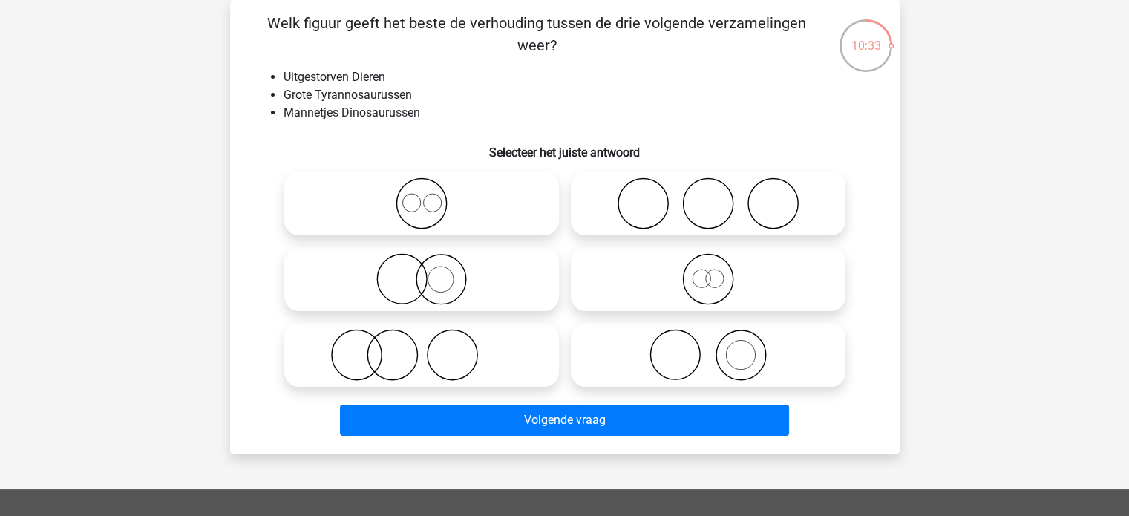
click at [713, 290] on icon at bounding box center [708, 279] width 263 height 52
click at [713, 272] on input "radio" at bounding box center [713, 267] width 10 height 10
radio input "true"
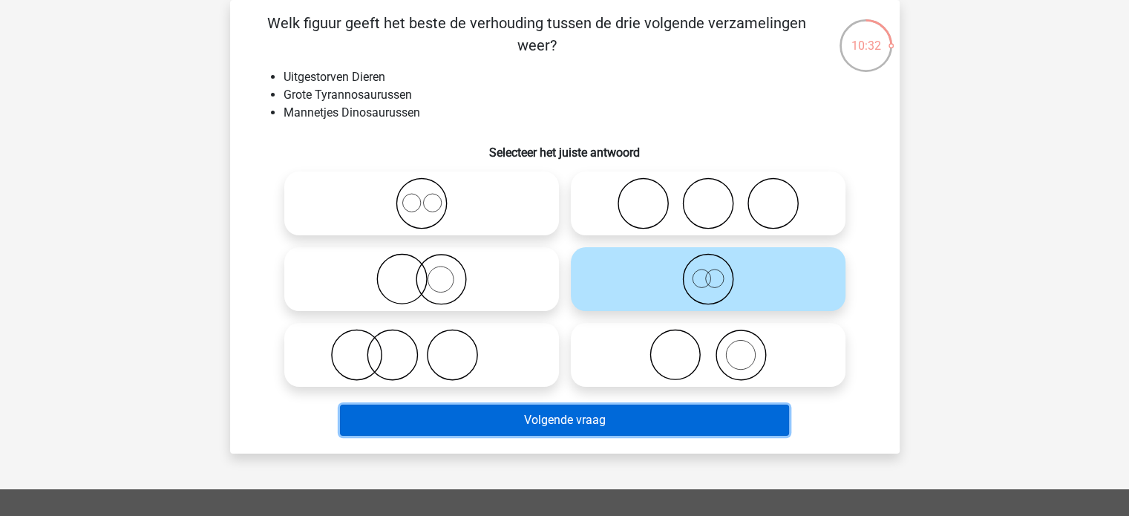
click at [588, 423] on button "Volgende vraag" at bounding box center [564, 420] width 449 height 31
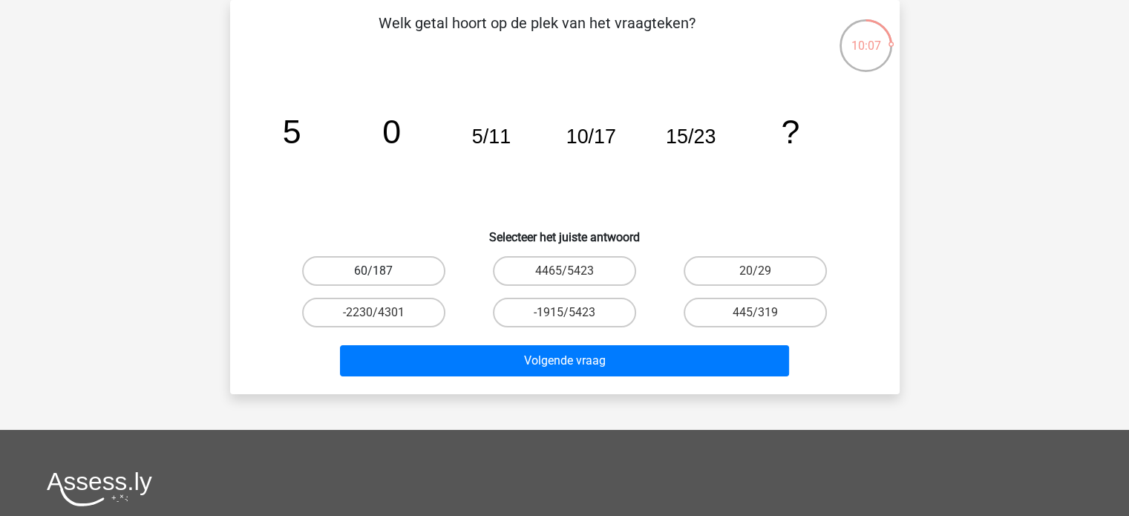
click at [395, 269] on label "60/187" at bounding box center [373, 271] width 143 height 30
click at [383, 271] on input "60/187" at bounding box center [378, 276] width 10 height 10
radio input "true"
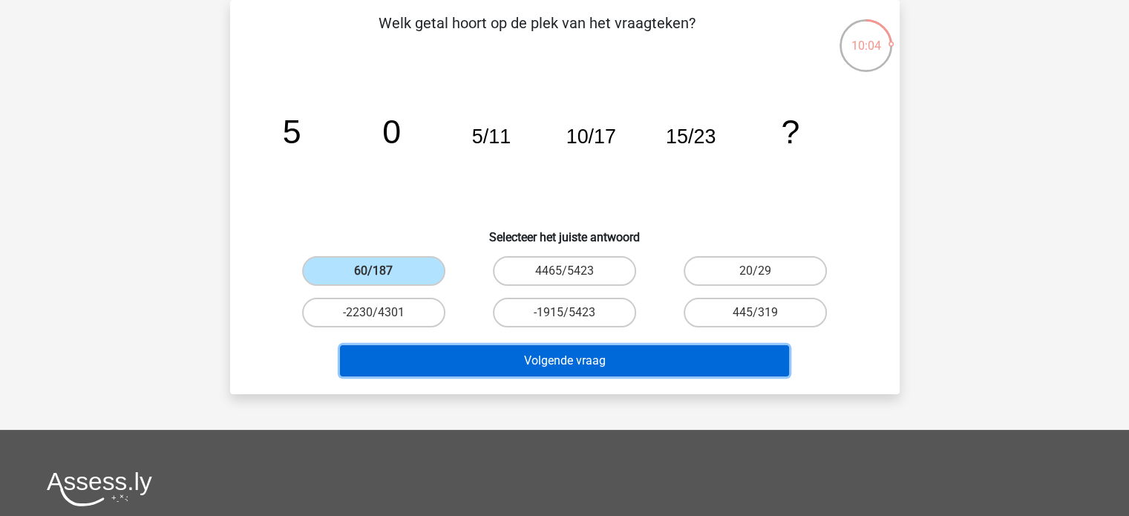
click at [594, 368] on button "Volgende vraag" at bounding box center [564, 360] width 449 height 31
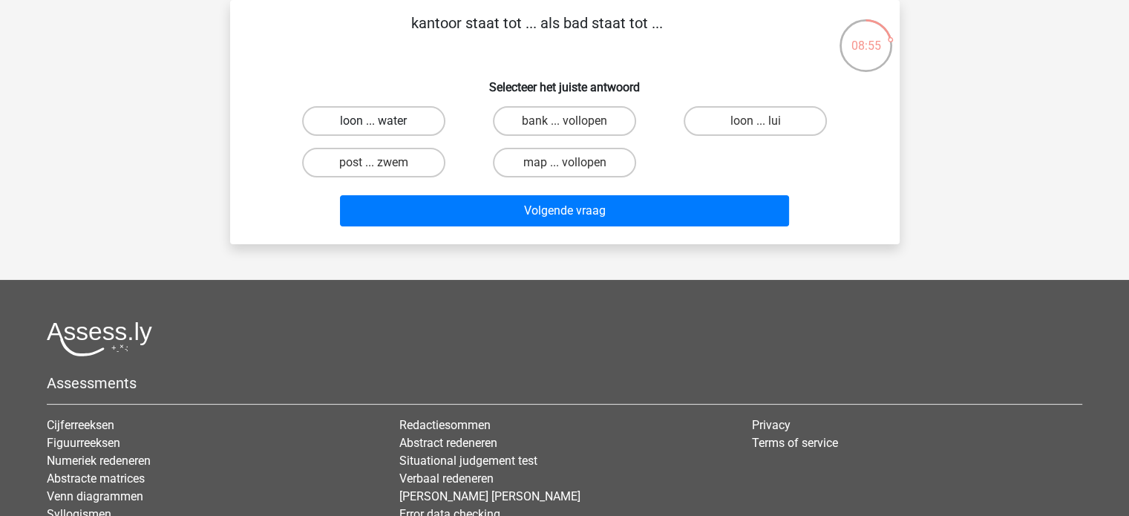
click at [410, 128] on label "loon ... water" at bounding box center [373, 121] width 143 height 30
click at [383, 128] on input "loon ... water" at bounding box center [378, 126] width 10 height 10
radio input "true"
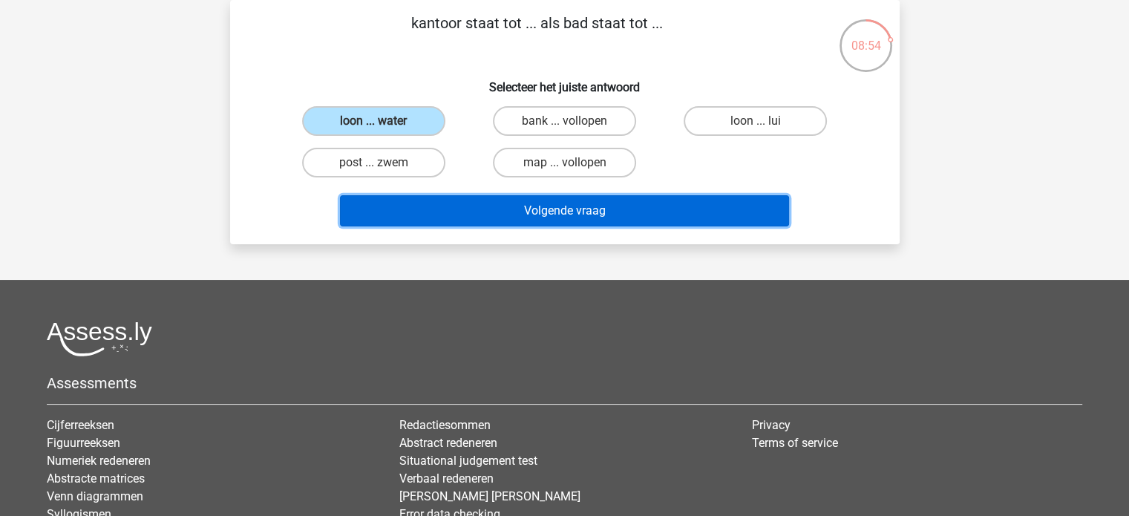
click at [582, 218] on button "Volgende vraag" at bounding box center [564, 210] width 449 height 31
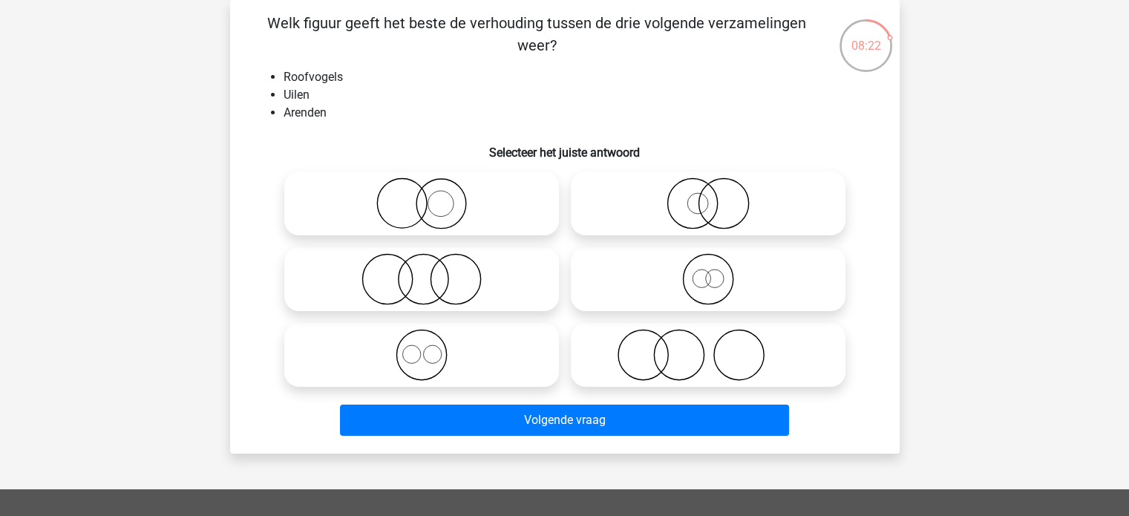
click at [414, 282] on icon at bounding box center [421, 279] width 263 height 52
click at [422, 272] on input "radio" at bounding box center [427, 267] width 10 height 10
radio input "true"
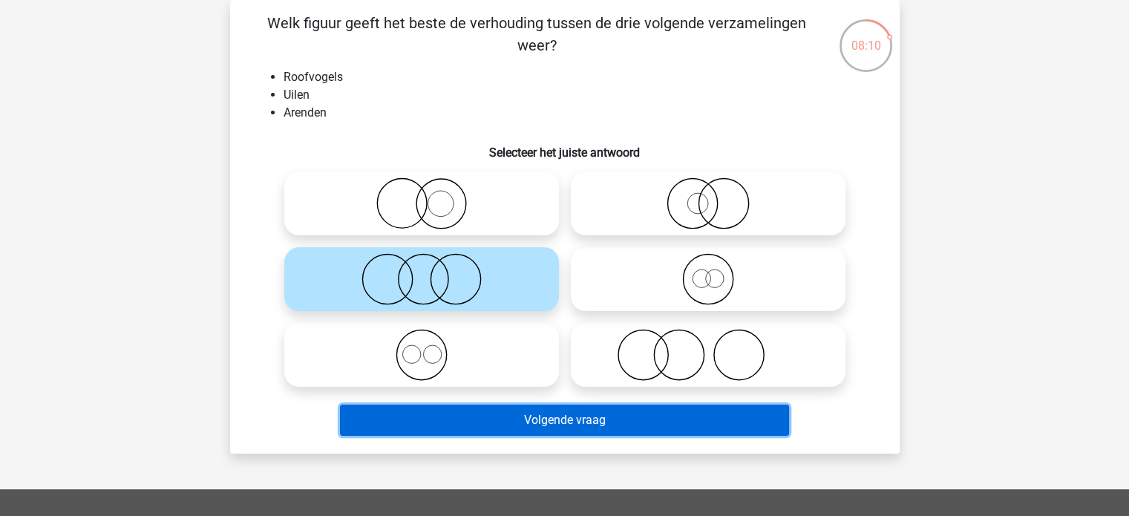
click at [587, 429] on button "Volgende vraag" at bounding box center [564, 420] width 449 height 31
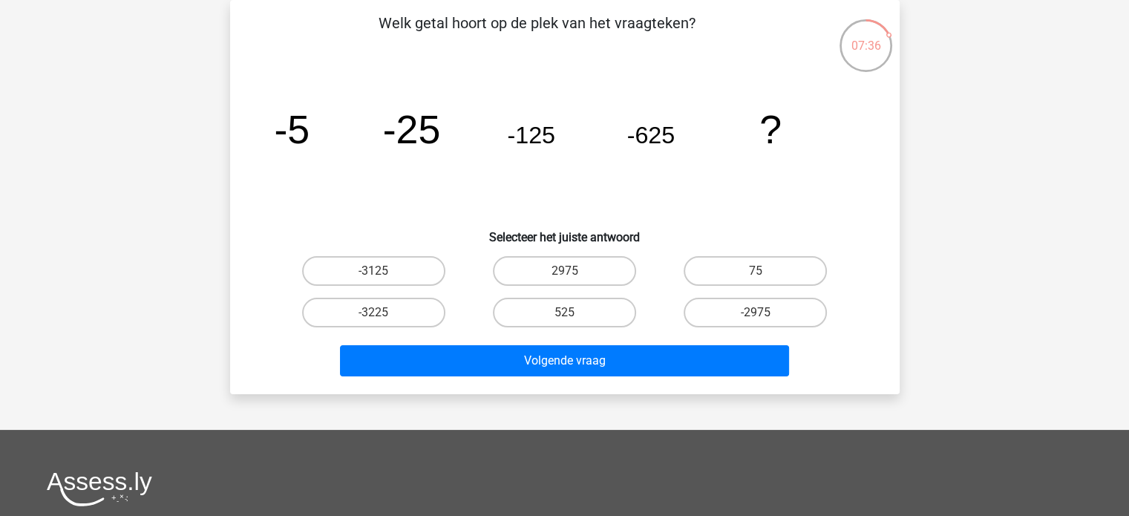
click at [380, 274] on input "-3125" at bounding box center [378, 276] width 10 height 10
radio input "true"
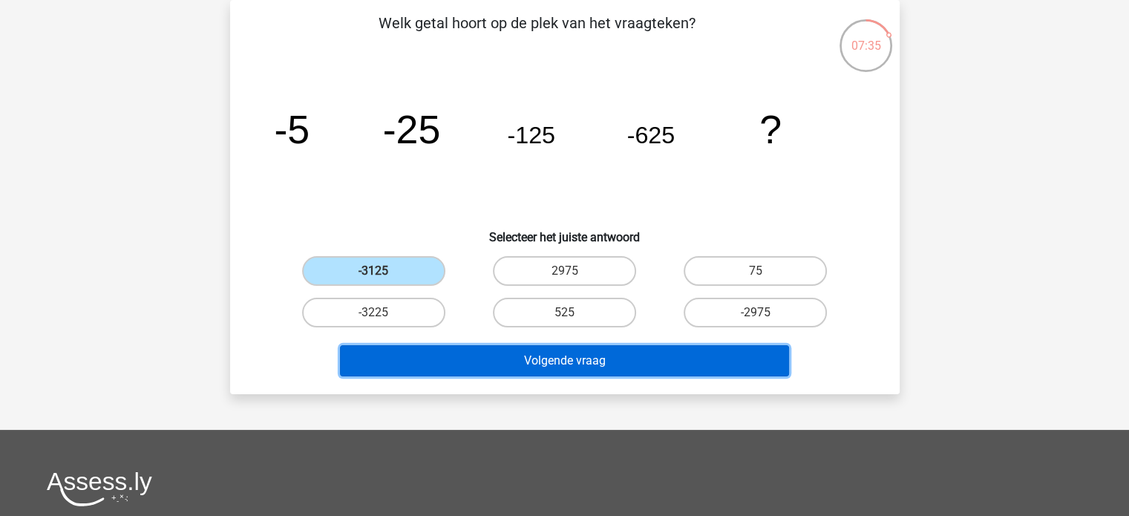
click at [570, 365] on button "Volgende vraag" at bounding box center [564, 360] width 449 height 31
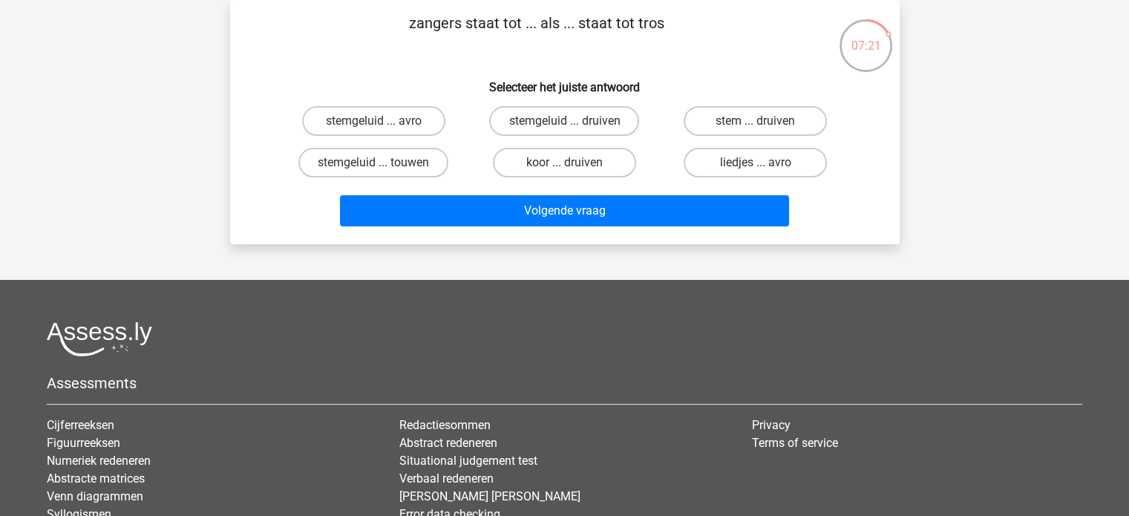
click at [565, 121] on input "stemgeluid ... druiven" at bounding box center [569, 126] width 10 height 10
radio input "true"
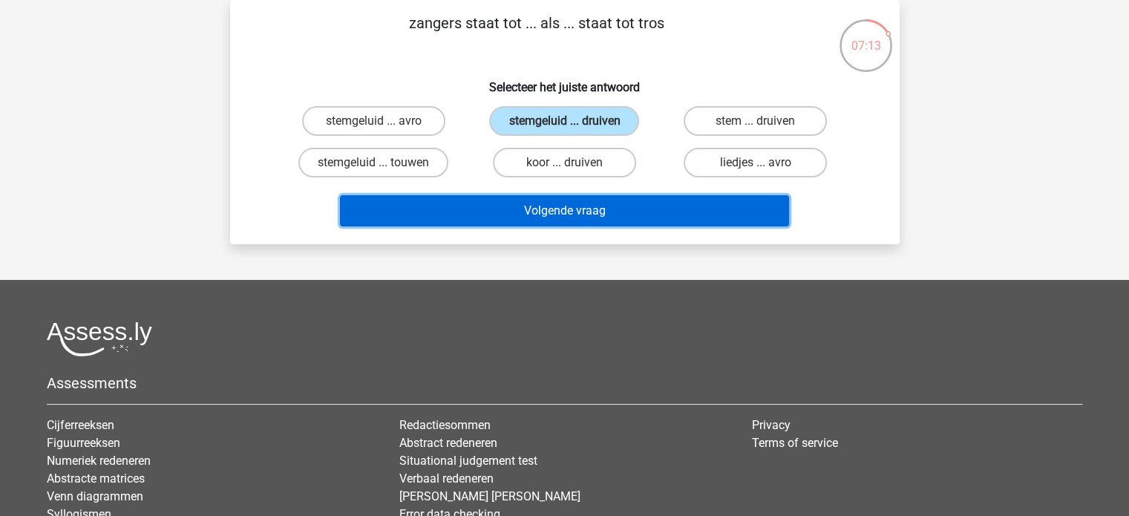
click at [567, 201] on button "Volgende vraag" at bounding box center [564, 210] width 449 height 31
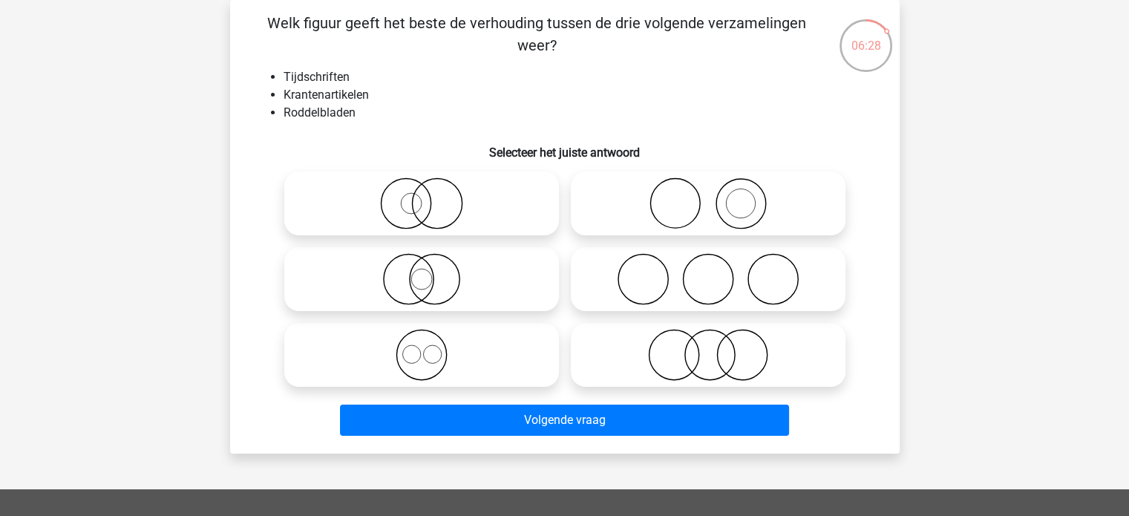
click at [730, 360] on icon at bounding box center [708, 355] width 263 height 52
click at [718, 347] on input "radio" at bounding box center [713, 343] width 10 height 10
radio input "true"
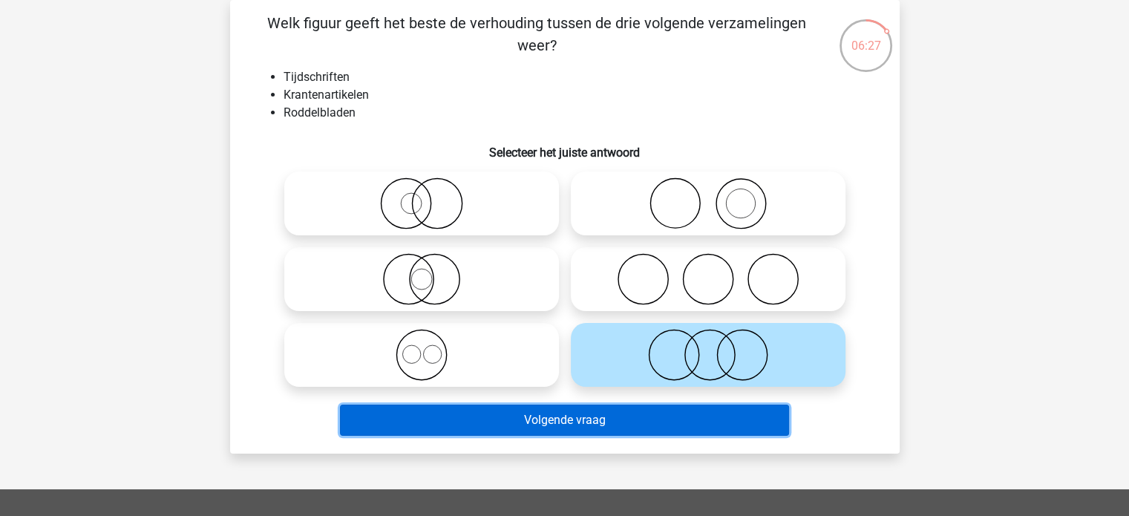
click at [573, 419] on button "Volgende vraag" at bounding box center [564, 420] width 449 height 31
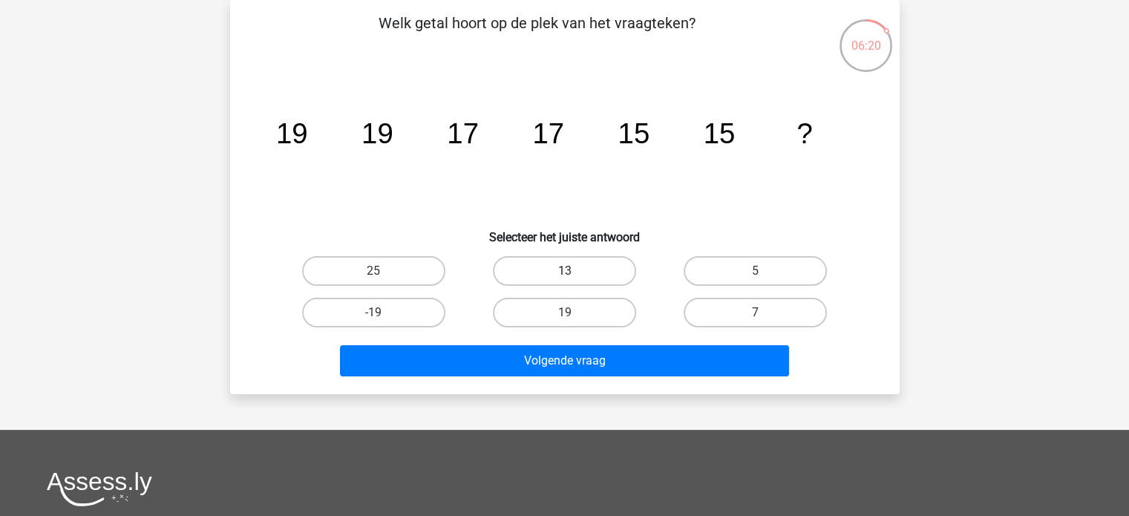
click at [576, 267] on label "13" at bounding box center [564, 271] width 143 height 30
click at [574, 271] on input "13" at bounding box center [569, 276] width 10 height 10
radio input "true"
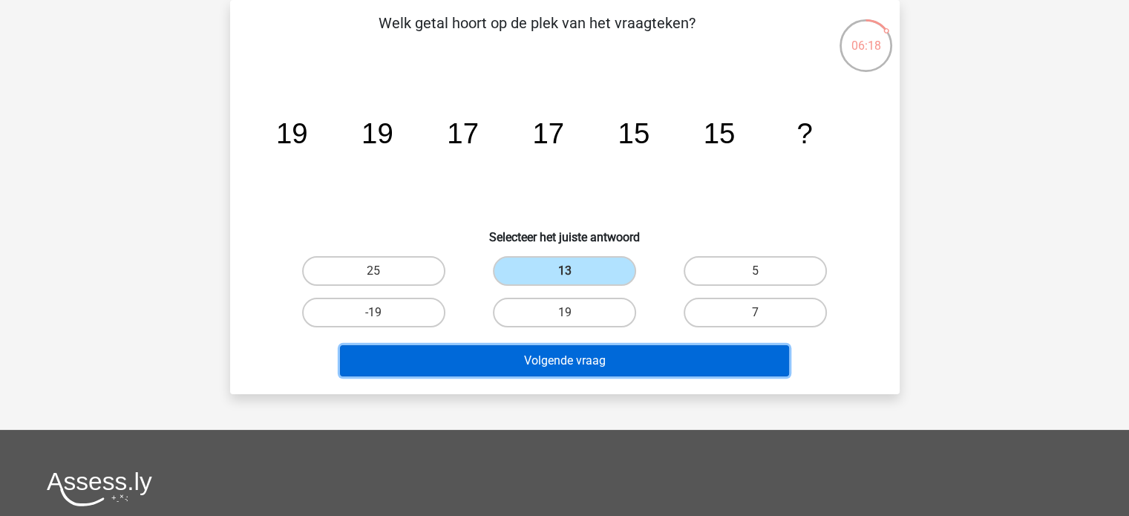
click at [563, 367] on button "Volgende vraag" at bounding box center [564, 360] width 449 height 31
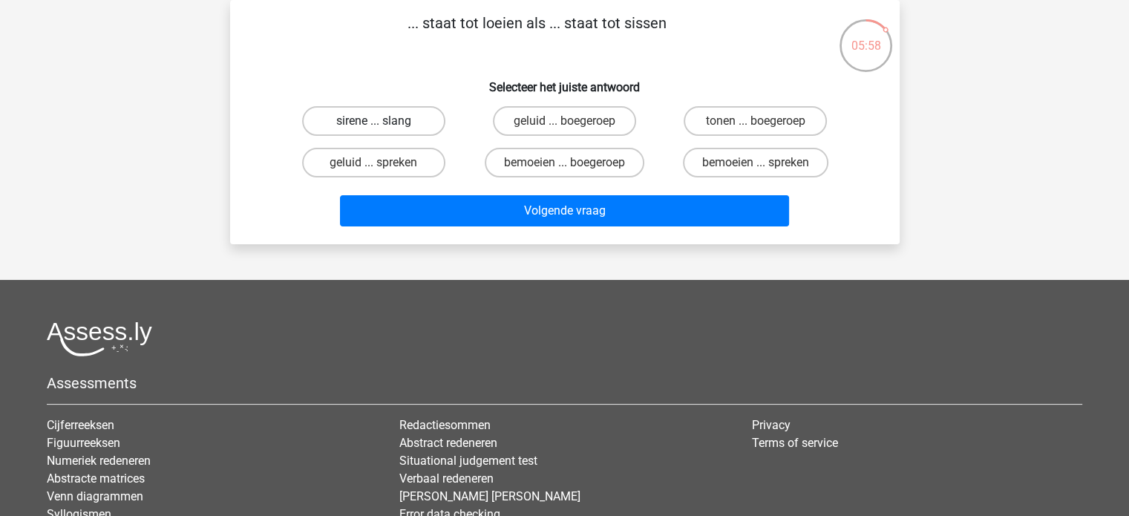
click at [362, 128] on label "sirene ... slang" at bounding box center [373, 121] width 143 height 30
click at [373, 128] on input "sirene ... slang" at bounding box center [378, 126] width 10 height 10
radio input "true"
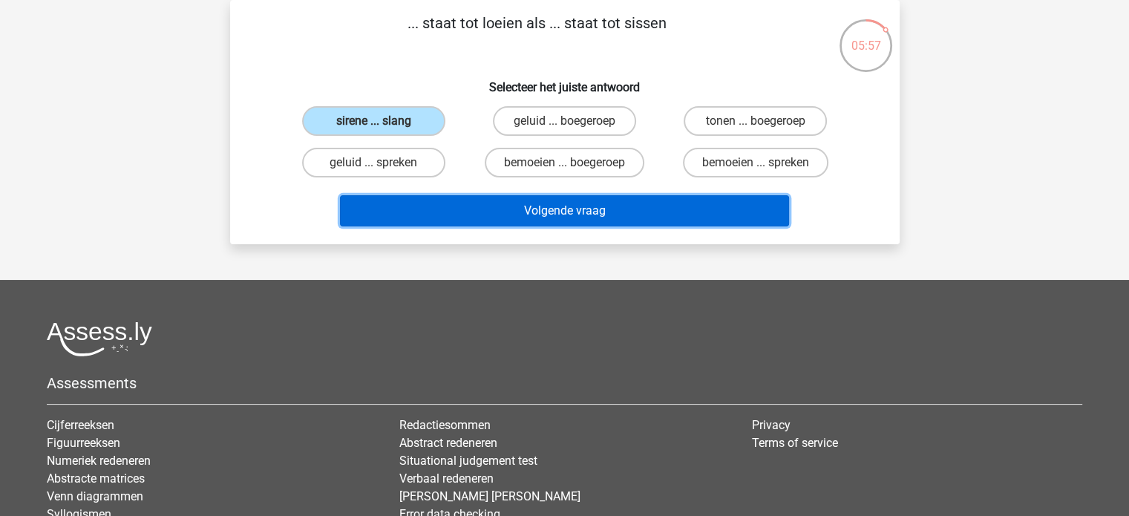
click at [614, 214] on button "Volgende vraag" at bounding box center [564, 210] width 449 height 31
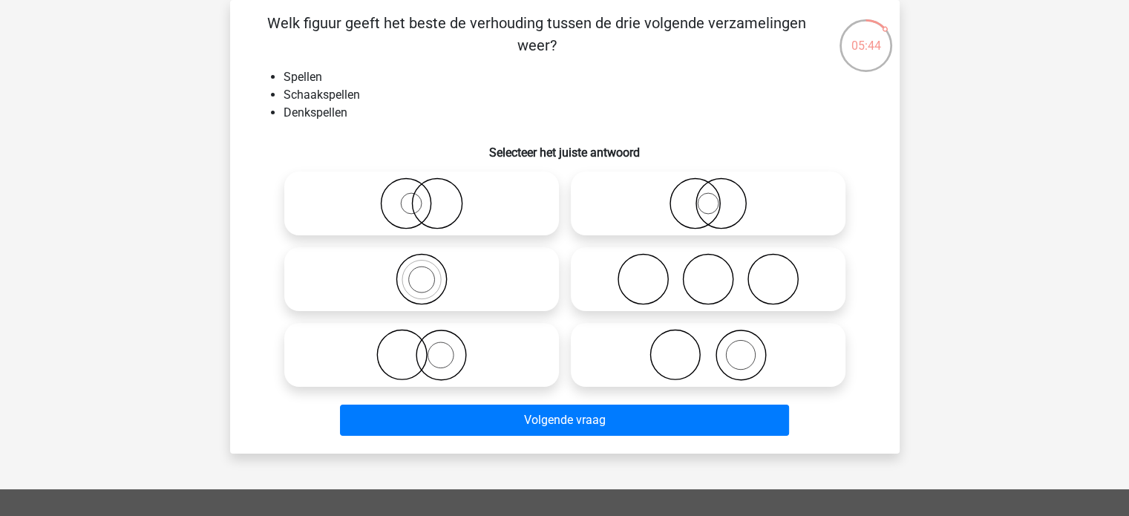
click at [426, 291] on icon at bounding box center [421, 279] width 263 height 52
click at [426, 272] on input "radio" at bounding box center [427, 267] width 10 height 10
radio input "true"
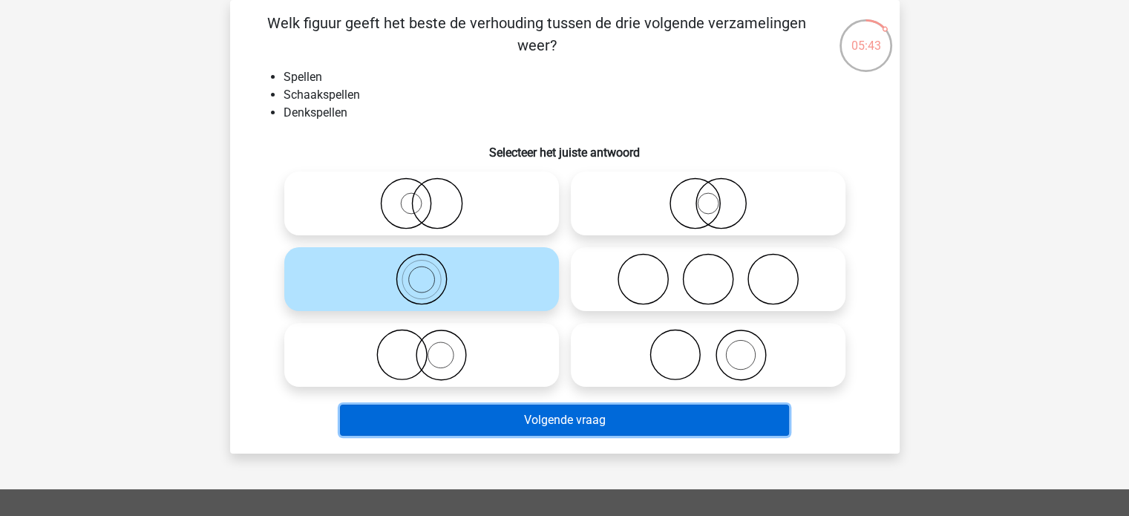
click at [586, 425] on button "Volgende vraag" at bounding box center [564, 420] width 449 height 31
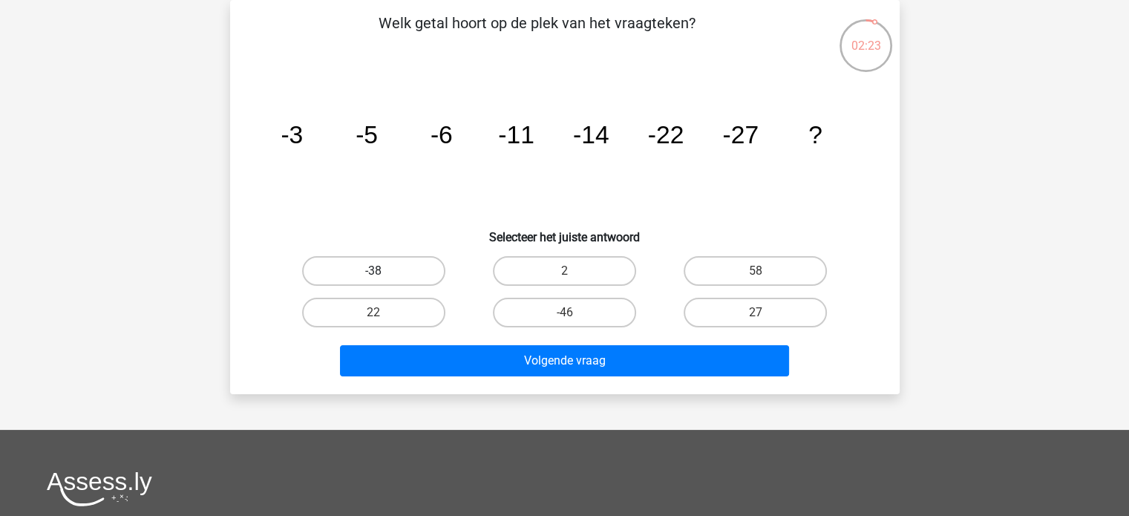
click at [398, 261] on label "-38" at bounding box center [373, 271] width 143 height 30
click at [383, 271] on input "-38" at bounding box center [378, 276] width 10 height 10
radio input "true"
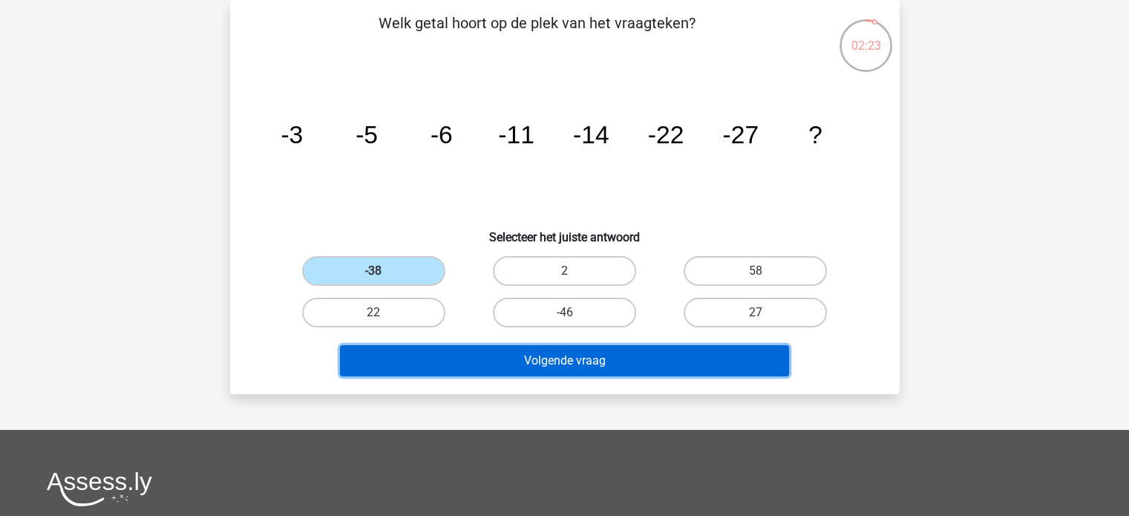
click at [581, 365] on button "Volgende vraag" at bounding box center [564, 360] width 449 height 31
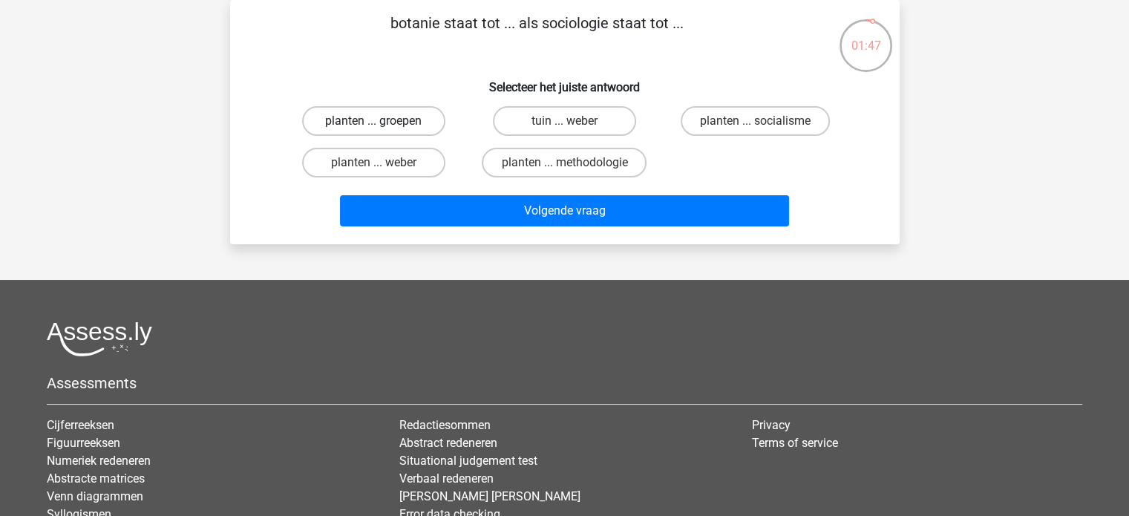
click at [391, 126] on label "planten ... groepen" at bounding box center [373, 121] width 143 height 30
click at [383, 126] on input "planten ... groepen" at bounding box center [378, 126] width 10 height 10
radio input "true"
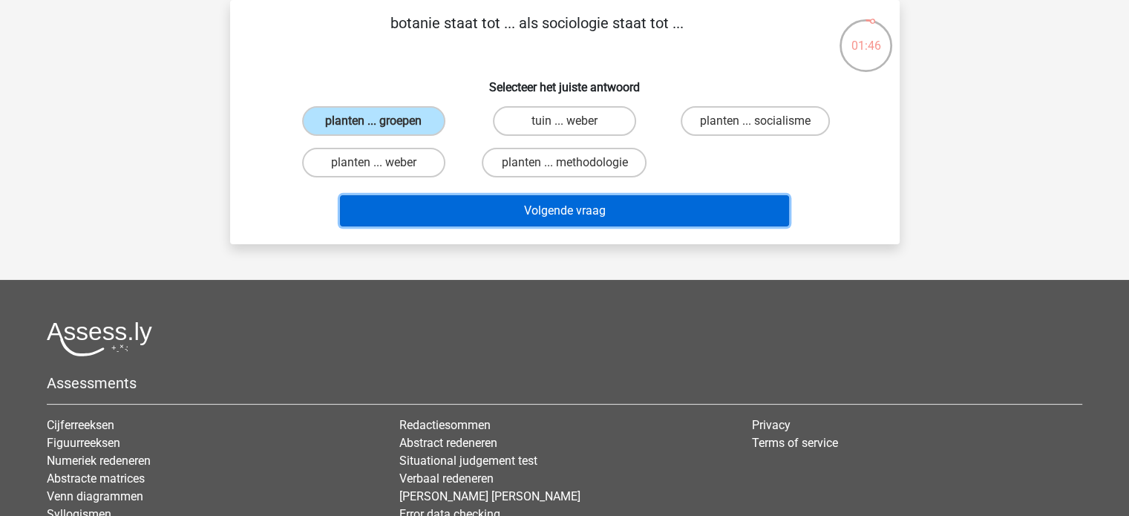
click at [605, 210] on button "Volgende vraag" at bounding box center [564, 210] width 449 height 31
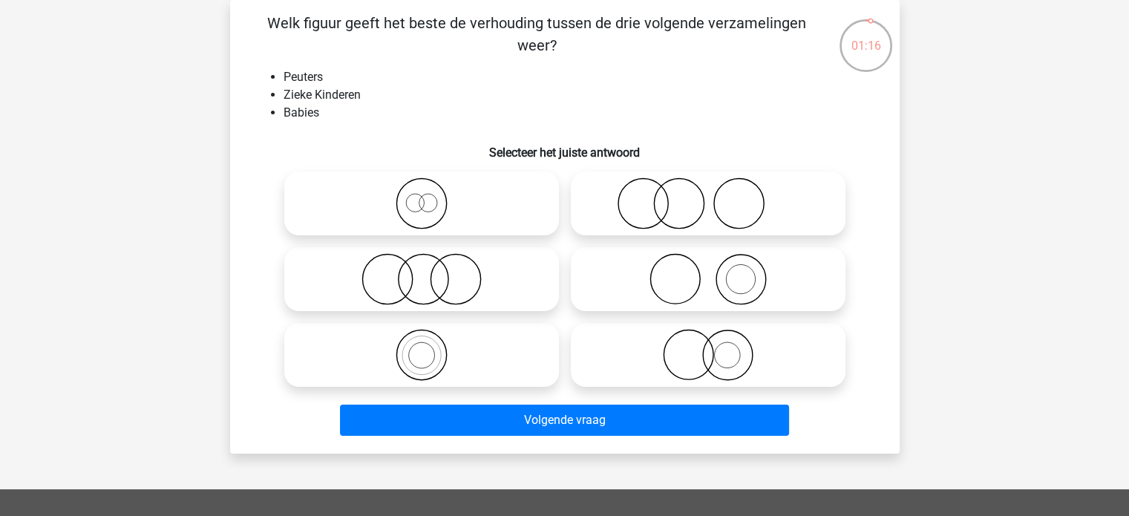
click at [436, 301] on icon at bounding box center [421, 279] width 263 height 52
click at [431, 272] on input "radio" at bounding box center [427, 267] width 10 height 10
radio input "true"
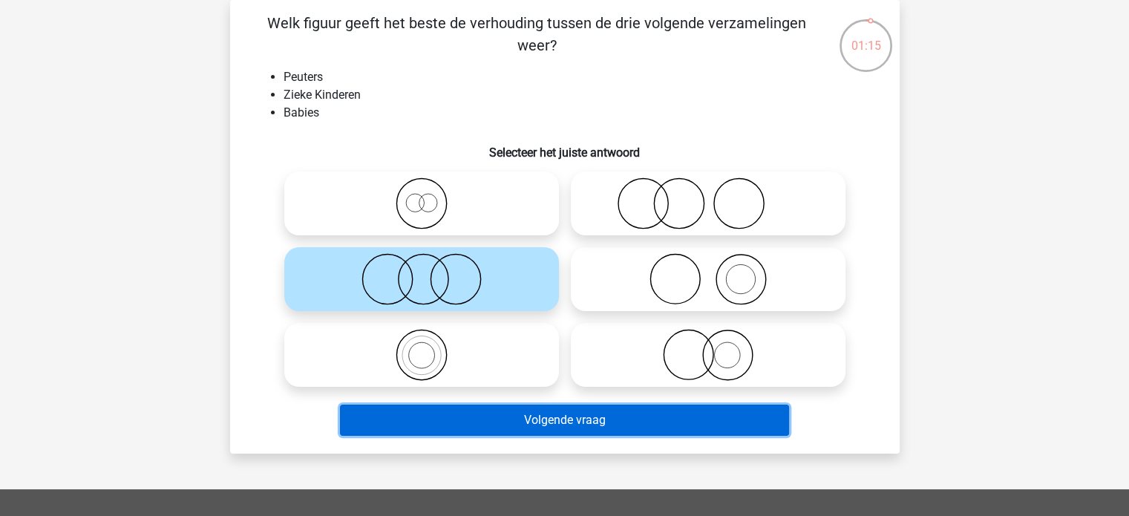
click at [577, 428] on button "Volgende vraag" at bounding box center [564, 420] width 449 height 31
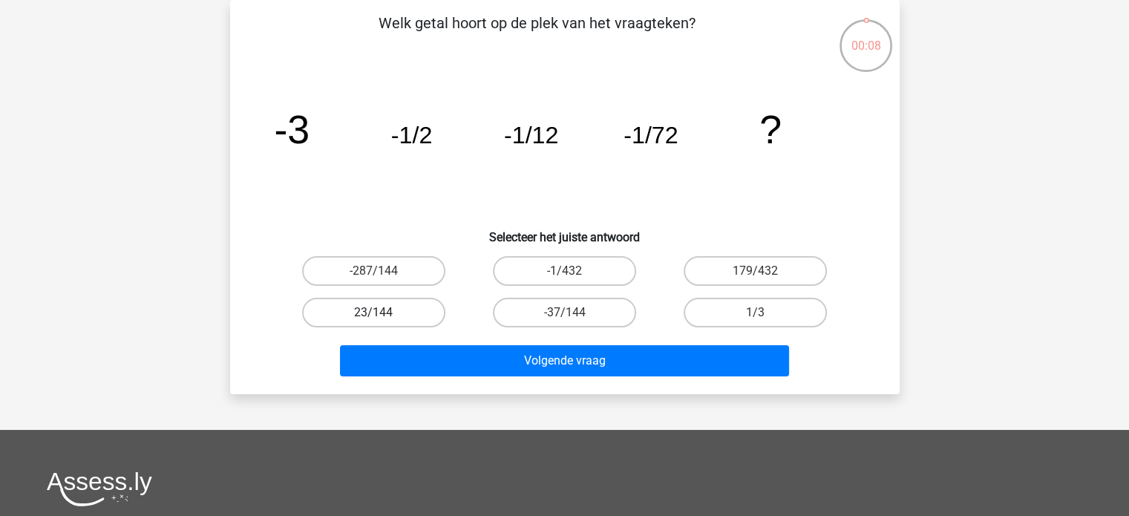
click at [371, 310] on label "23/144" at bounding box center [373, 313] width 143 height 30
click at [373, 313] on input "23/144" at bounding box center [378, 318] width 10 height 10
radio input "true"
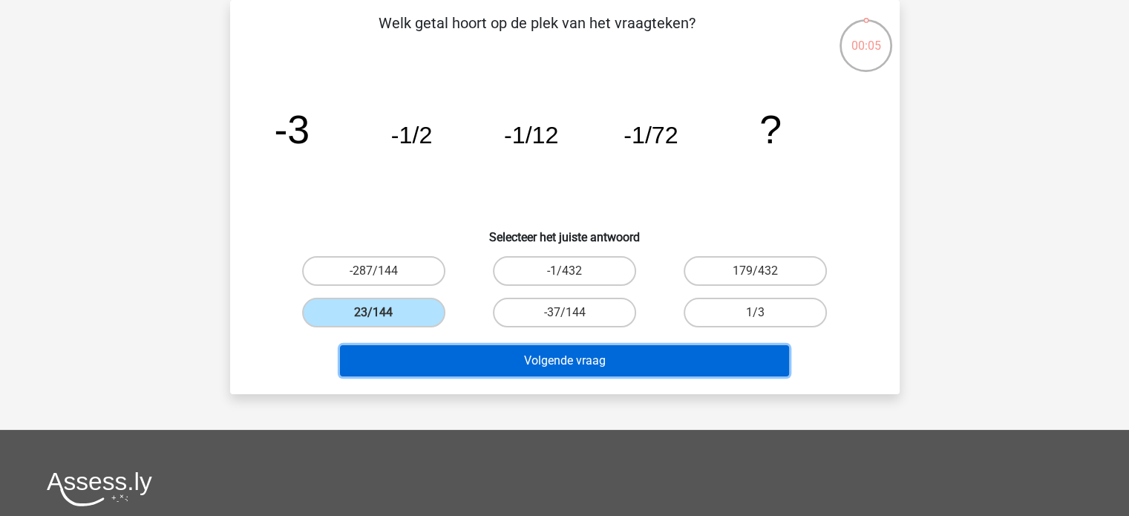
click at [582, 365] on button "Volgende vraag" at bounding box center [564, 360] width 449 height 31
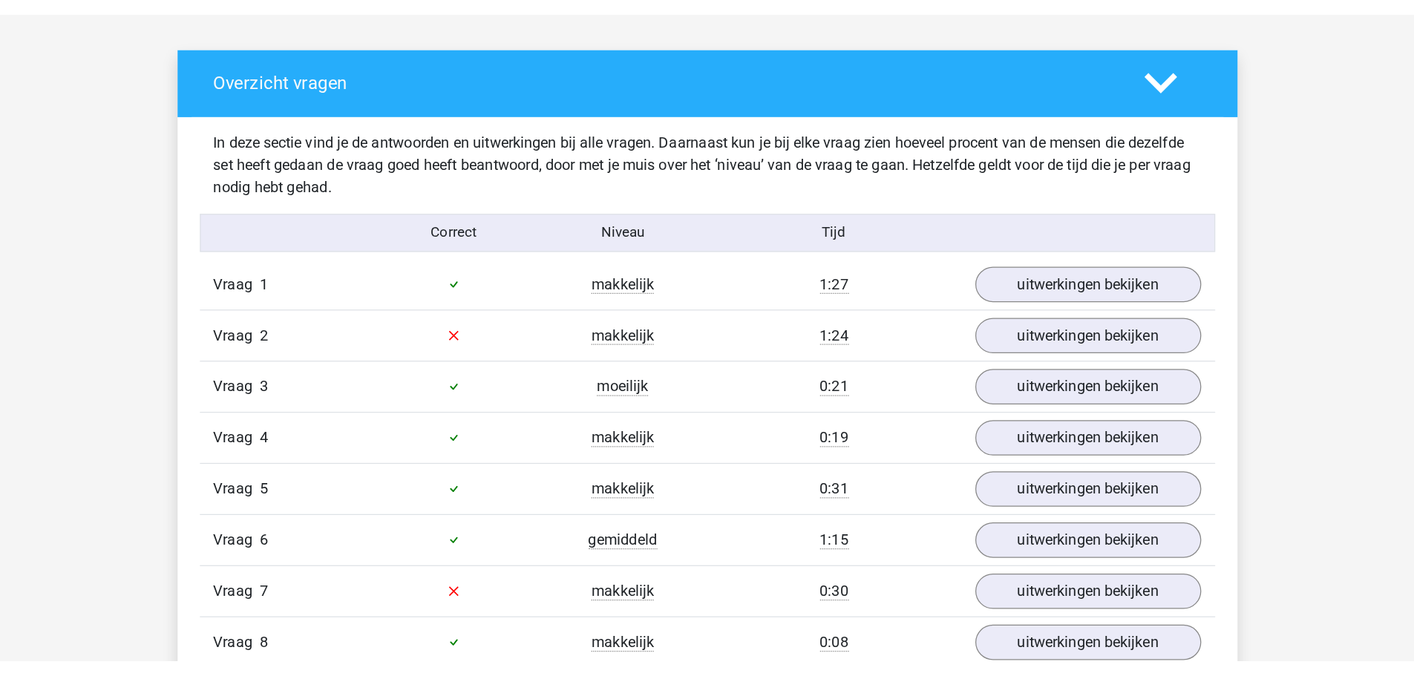
scroll to position [1114, 0]
